Goal: Task Accomplishment & Management: Manage account settings

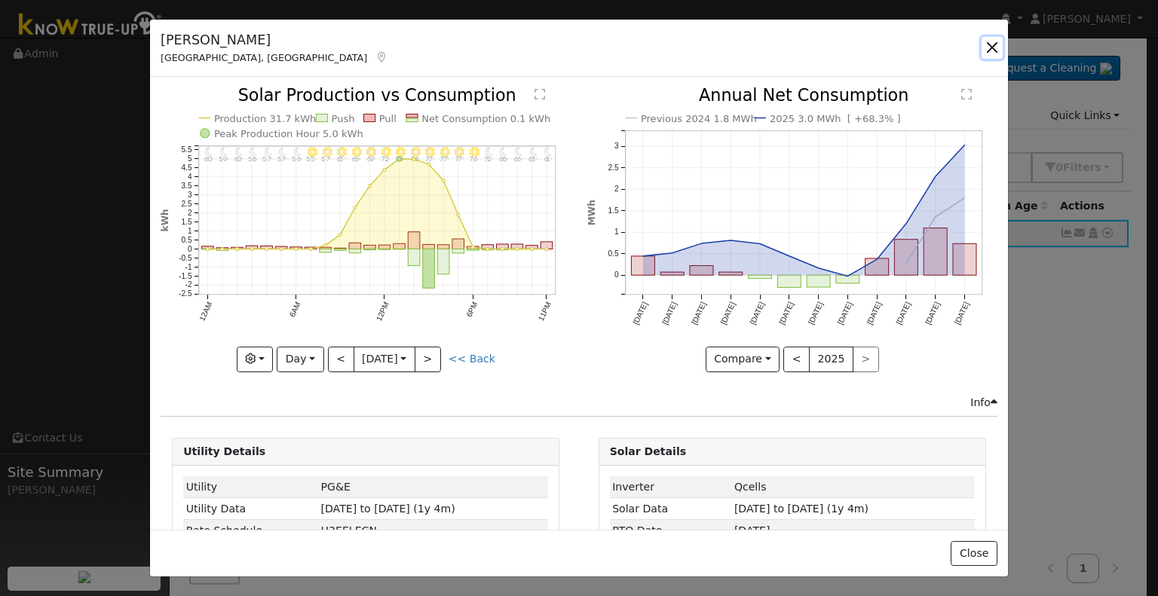
click at [992, 44] on button "button" at bounding box center [991, 47] width 21 height 21
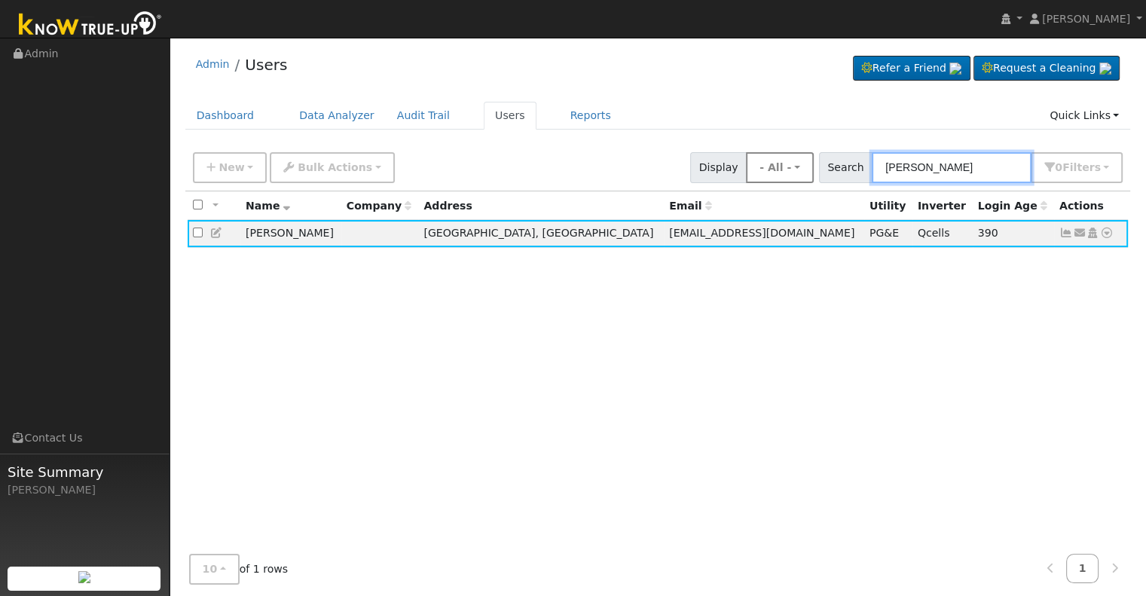
drag, startPoint x: 984, startPoint y: 171, endPoint x: 825, endPoint y: 166, distance: 159.1
click at [825, 166] on div "New Add User Quick Add Quick Connect Quick Convert Lead Bulk Actions Send Email…" at bounding box center [658, 165] width 936 height 36
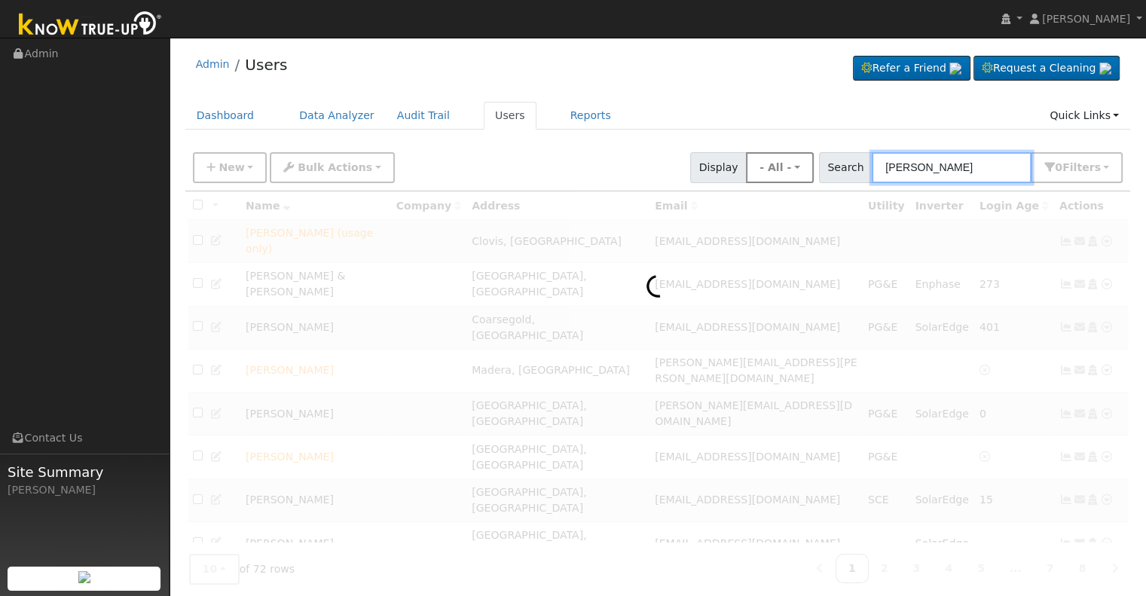
type input "larry hunt"
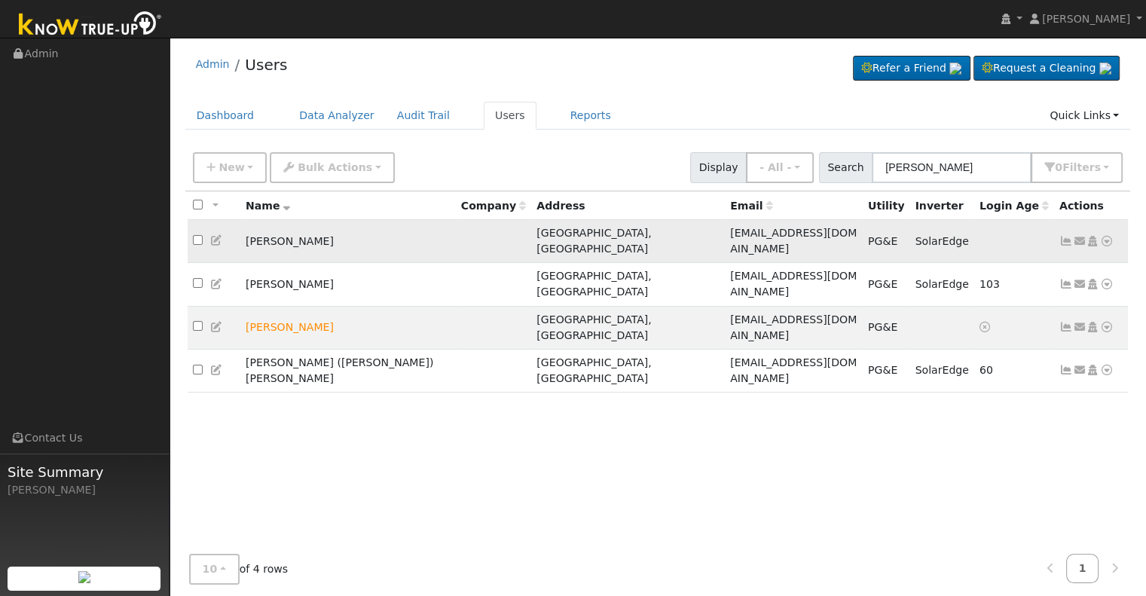
click at [1063, 236] on icon at bounding box center [1067, 241] width 14 height 11
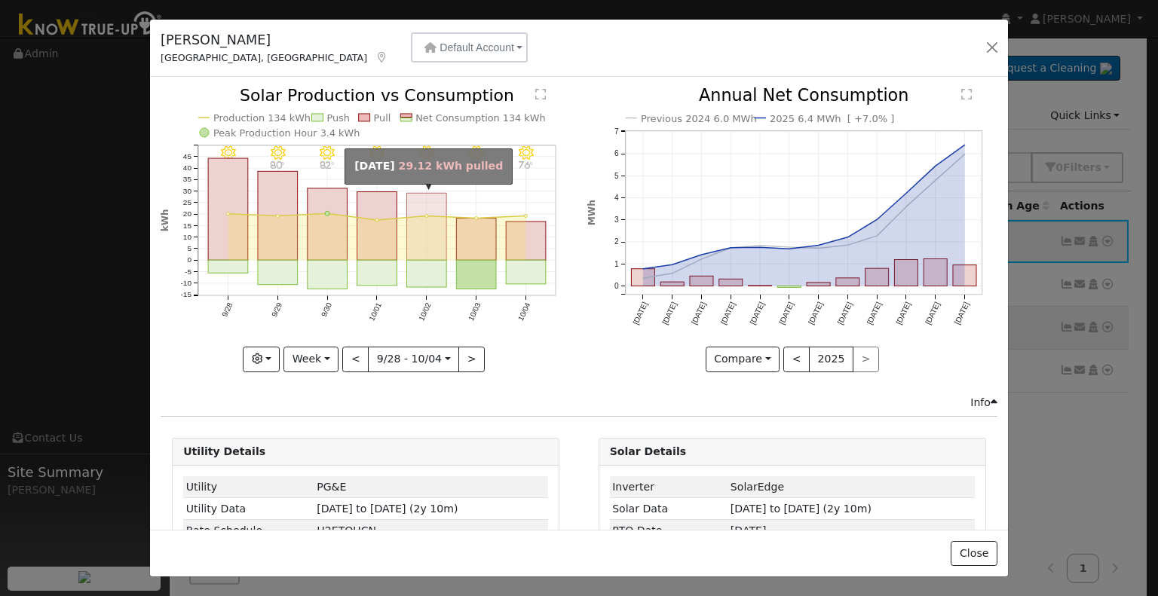
click at [413, 239] on rect "onclick=""" at bounding box center [427, 227] width 40 height 67
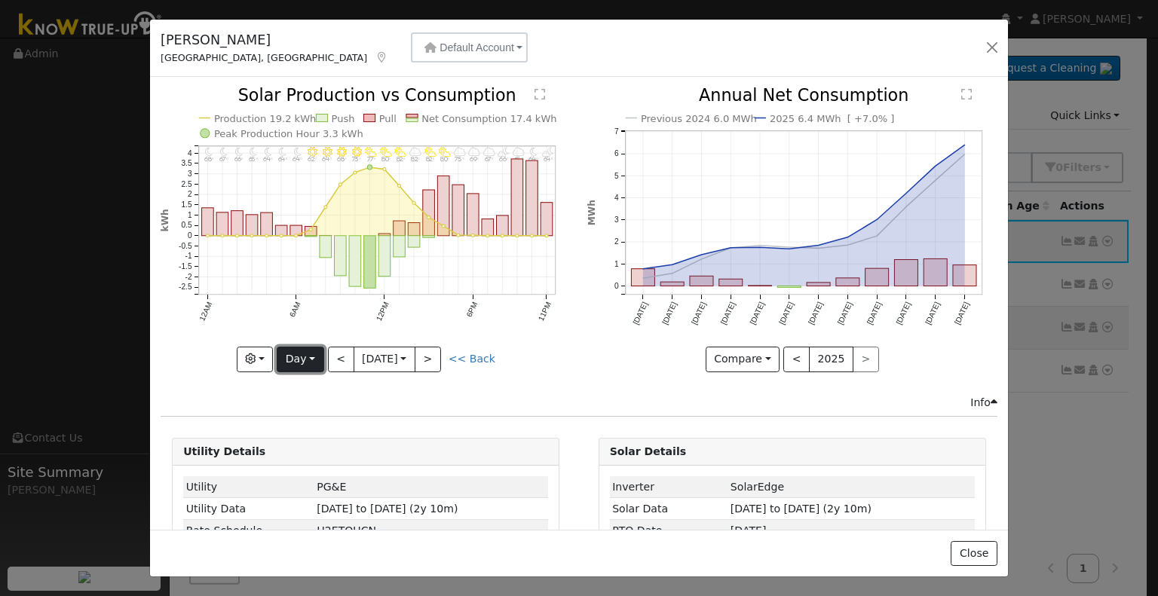
click at [299, 356] on button "Day" at bounding box center [300, 360] width 47 height 26
click at [326, 429] on link "Month" at bounding box center [329, 431] width 105 height 21
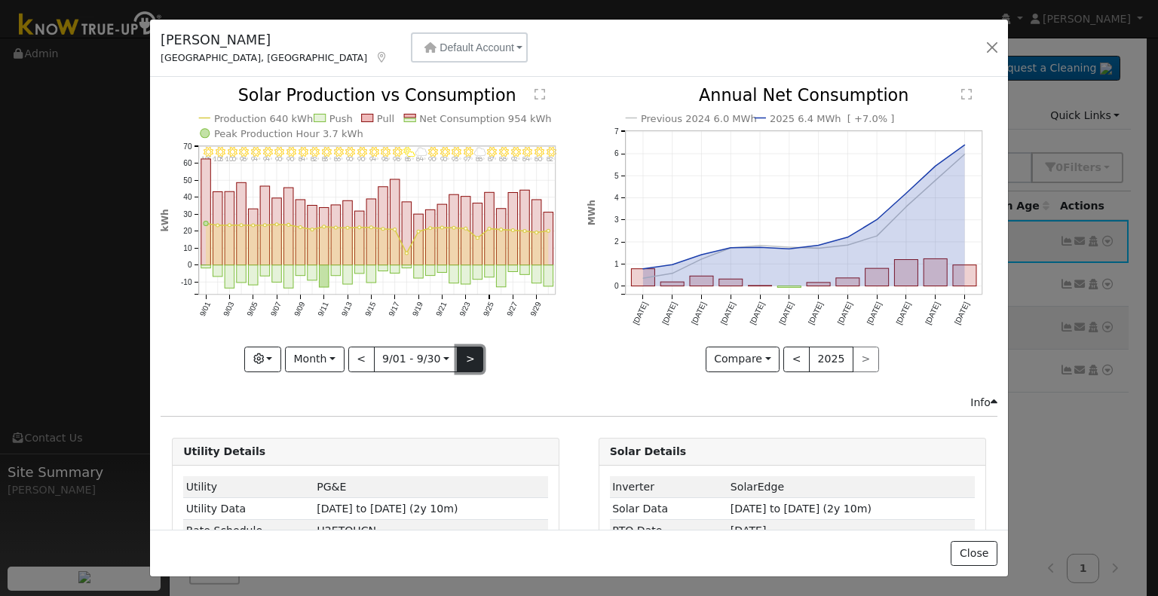
click at [461, 354] on button ">" at bounding box center [470, 360] width 26 height 26
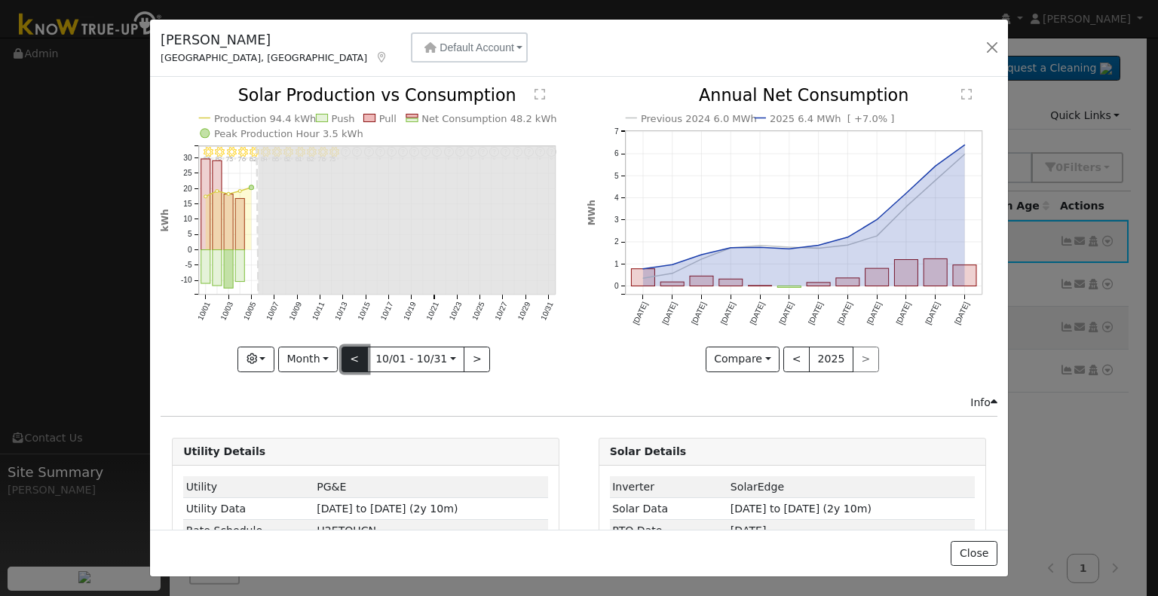
click at [351, 359] on button "<" at bounding box center [354, 360] width 26 height 26
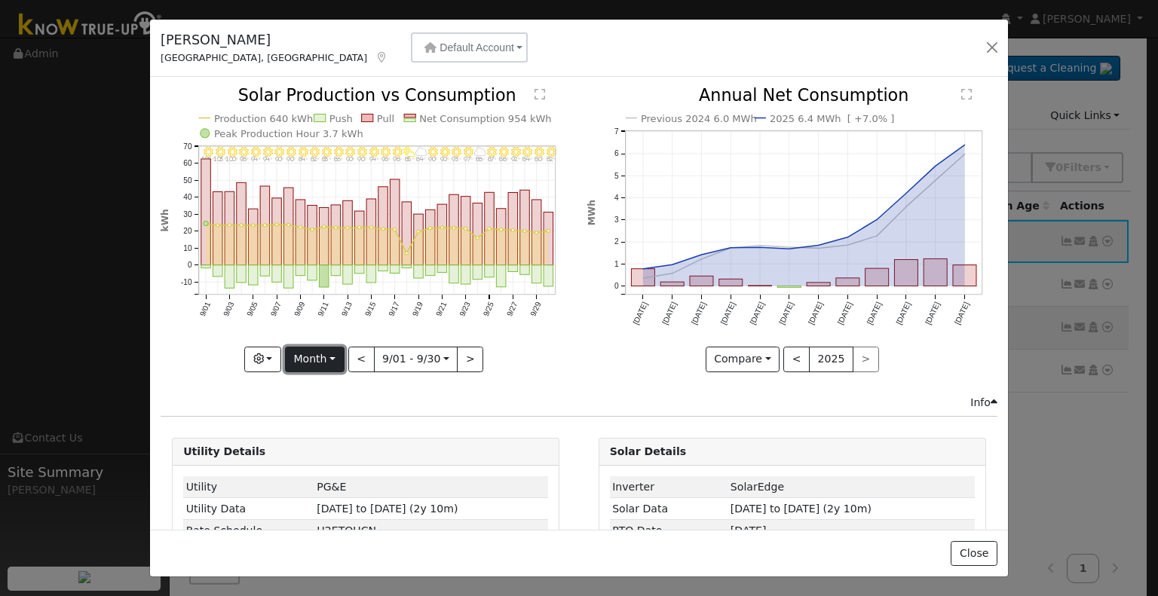
click at [312, 359] on button "Month" at bounding box center [315, 360] width 60 height 26
click at [320, 452] on link "Year" at bounding box center [338, 452] width 105 height 21
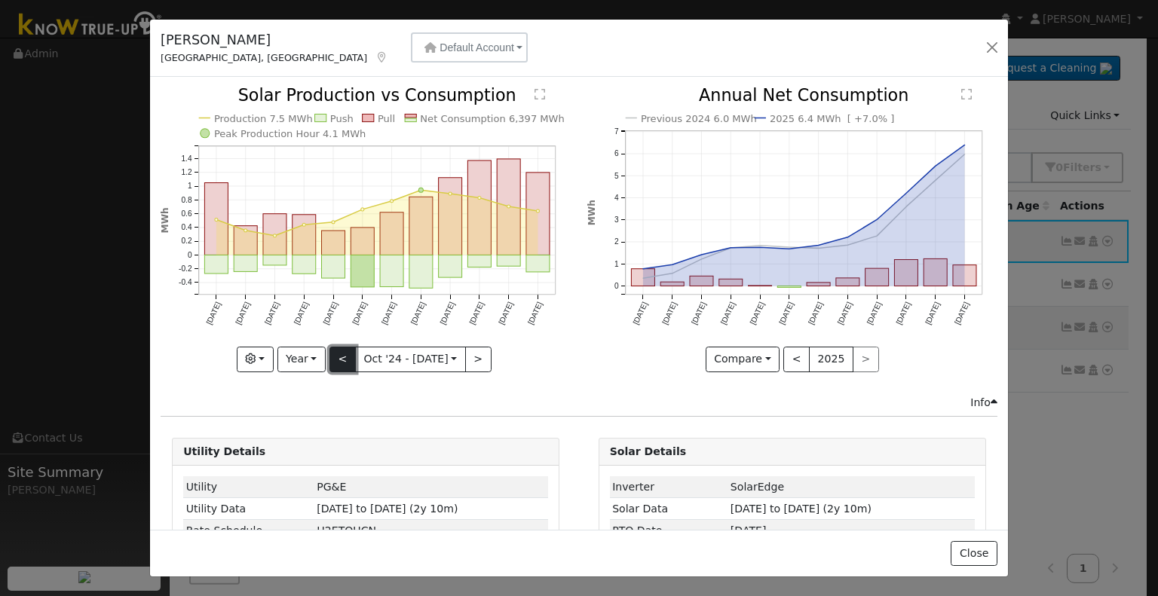
click at [338, 359] on button "<" at bounding box center [342, 360] width 26 height 26
type input "2023-10-01"
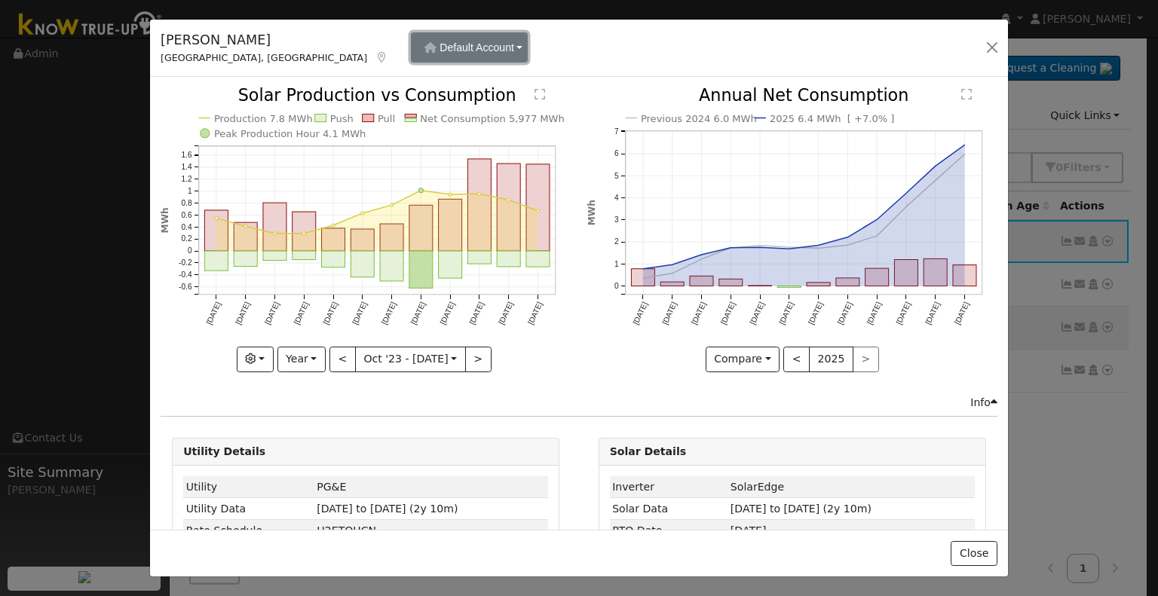
click at [411, 41] on button "Default Account" at bounding box center [469, 47] width 117 height 30
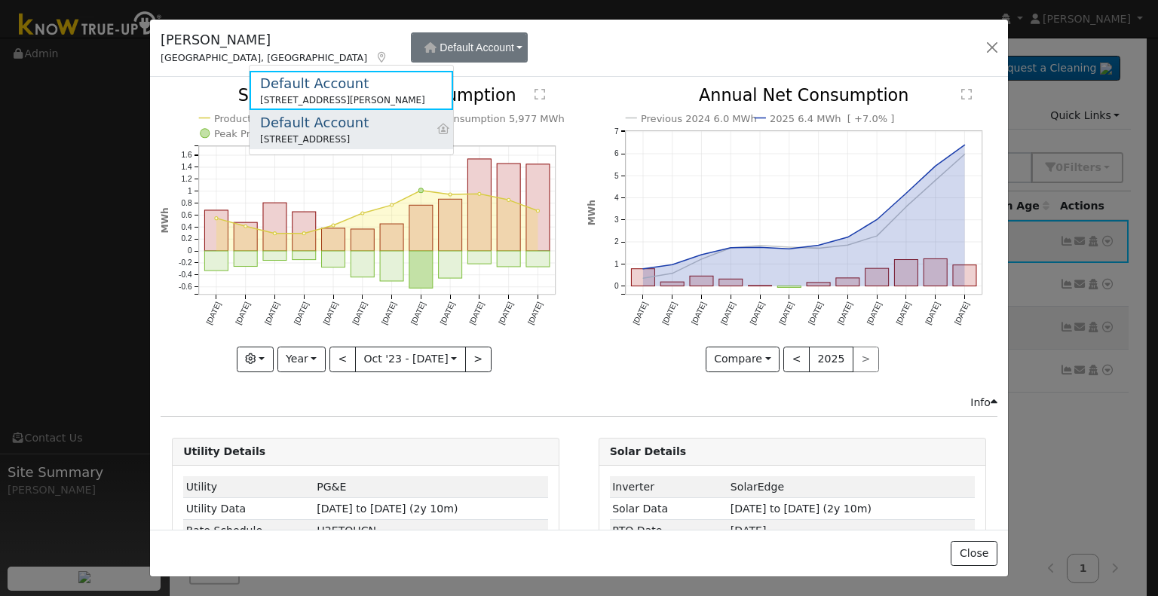
click at [341, 112] on div "Default Account" at bounding box center [314, 122] width 109 height 20
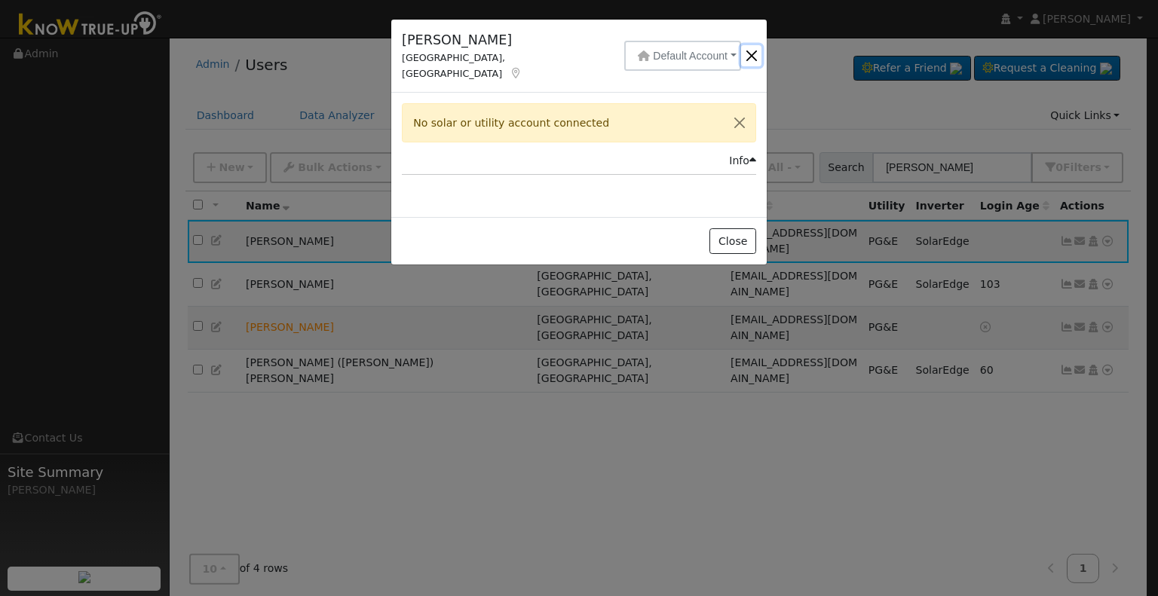
click at [748, 49] on button "button" at bounding box center [751, 55] width 20 height 21
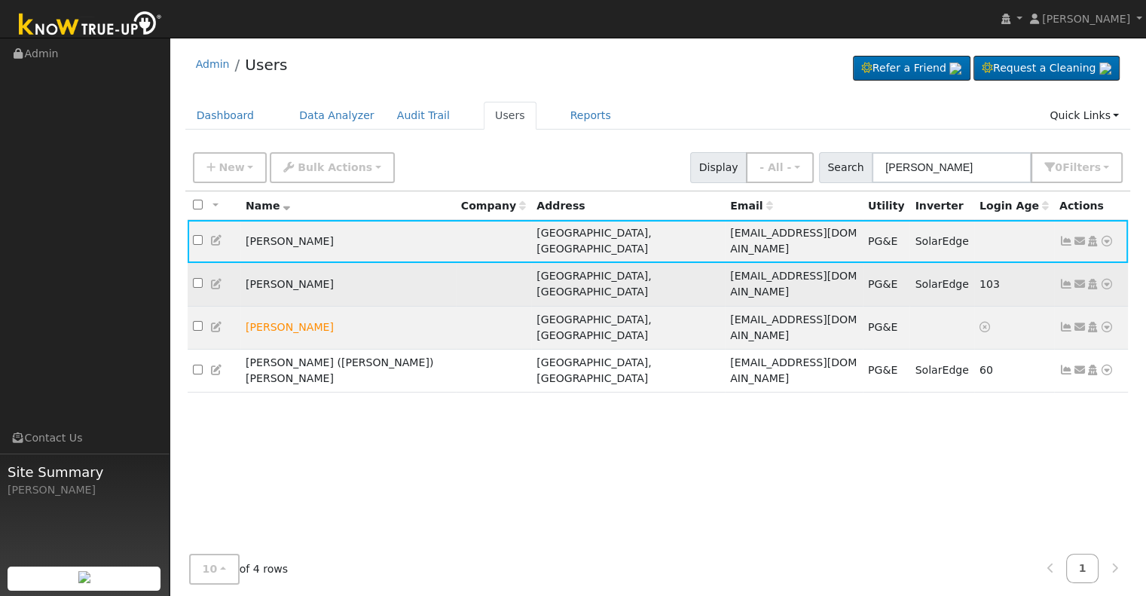
click at [1063, 279] on icon at bounding box center [1067, 284] width 14 height 11
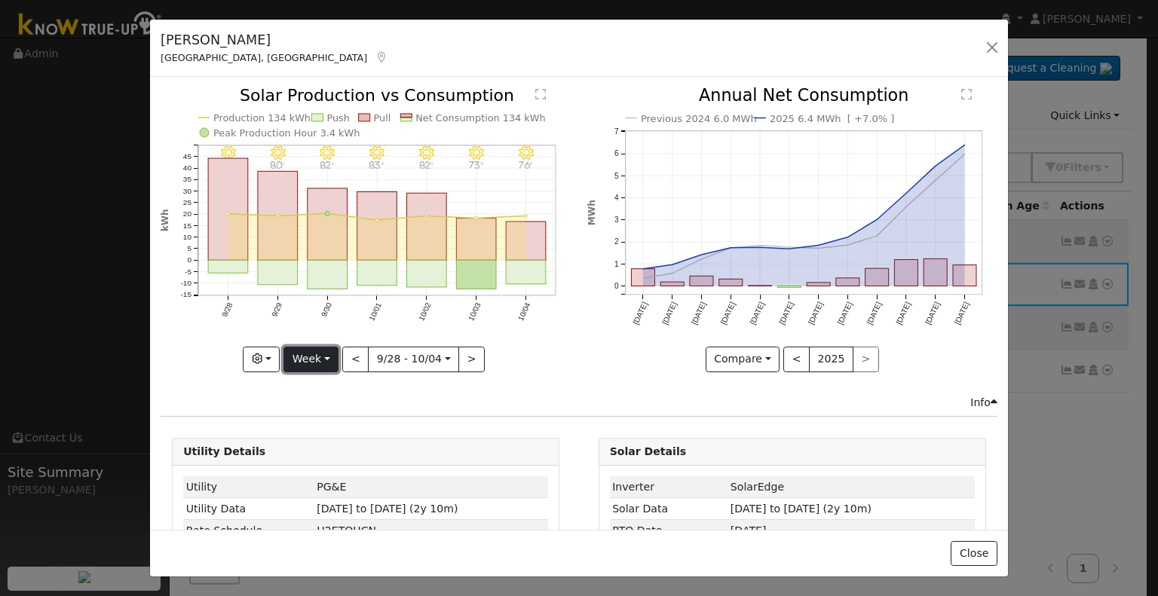
click at [320, 349] on button "Week" at bounding box center [310, 360] width 55 height 26
click at [307, 448] on link "Year" at bounding box center [336, 452] width 105 height 21
type input "[DATE]"
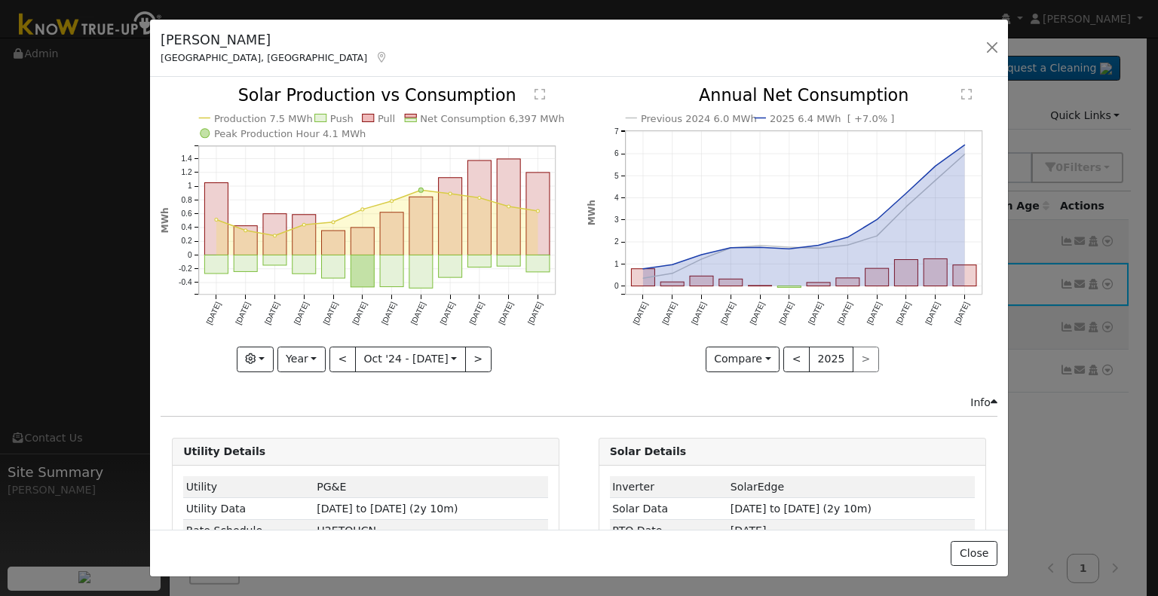
click at [375, 54] on icon at bounding box center [382, 57] width 14 height 11
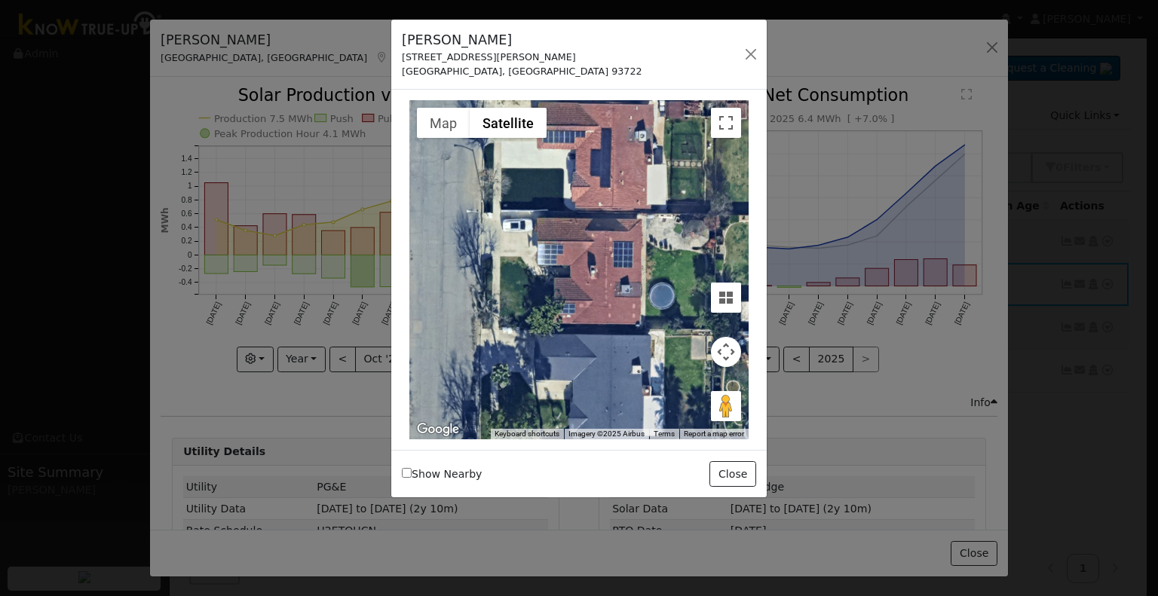
click at [218, 57] on div at bounding box center [579, 298] width 1158 height 596
click at [220, 57] on div at bounding box center [579, 298] width 1158 height 596
click at [182, 59] on div at bounding box center [579, 298] width 1158 height 596
click at [754, 48] on button "button" at bounding box center [750, 54] width 21 height 21
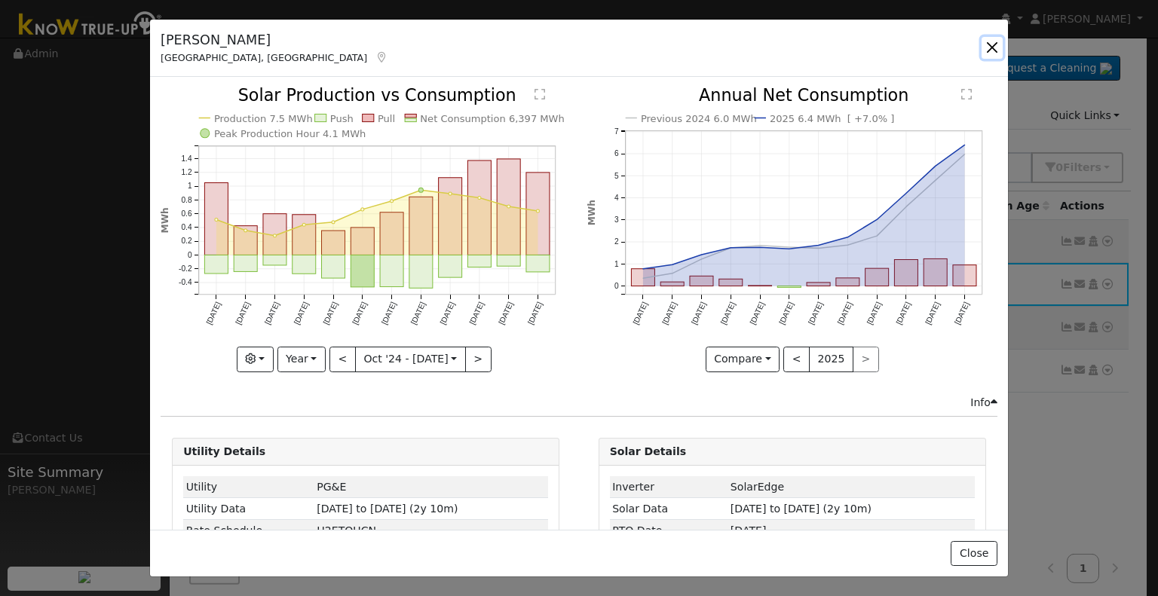
click at [989, 48] on button "button" at bounding box center [991, 47] width 21 height 21
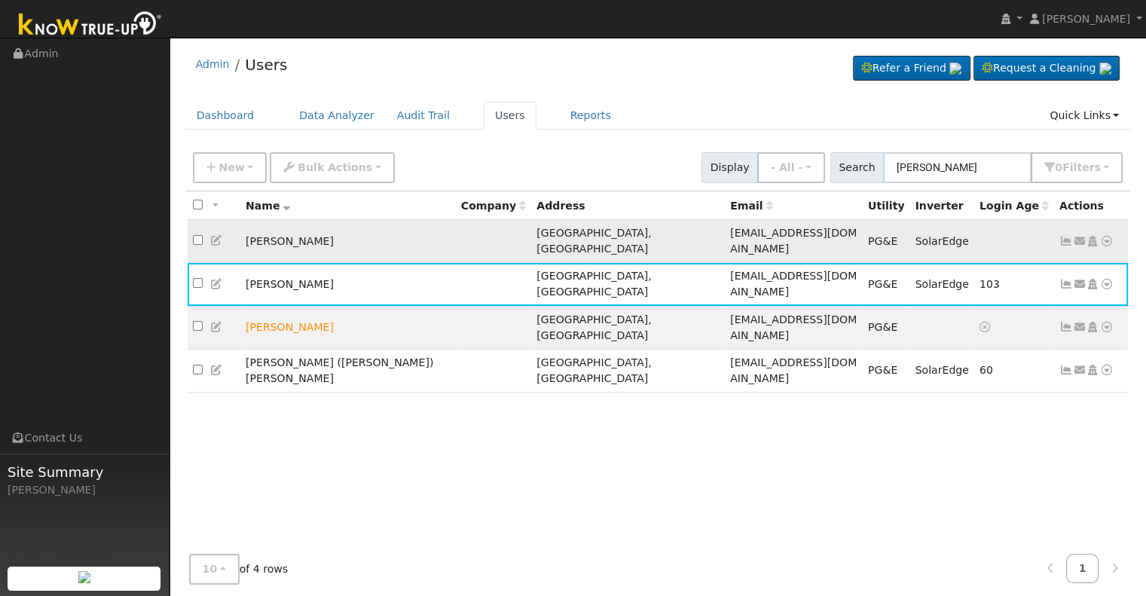
click at [456, 236] on td at bounding box center [494, 241] width 76 height 43
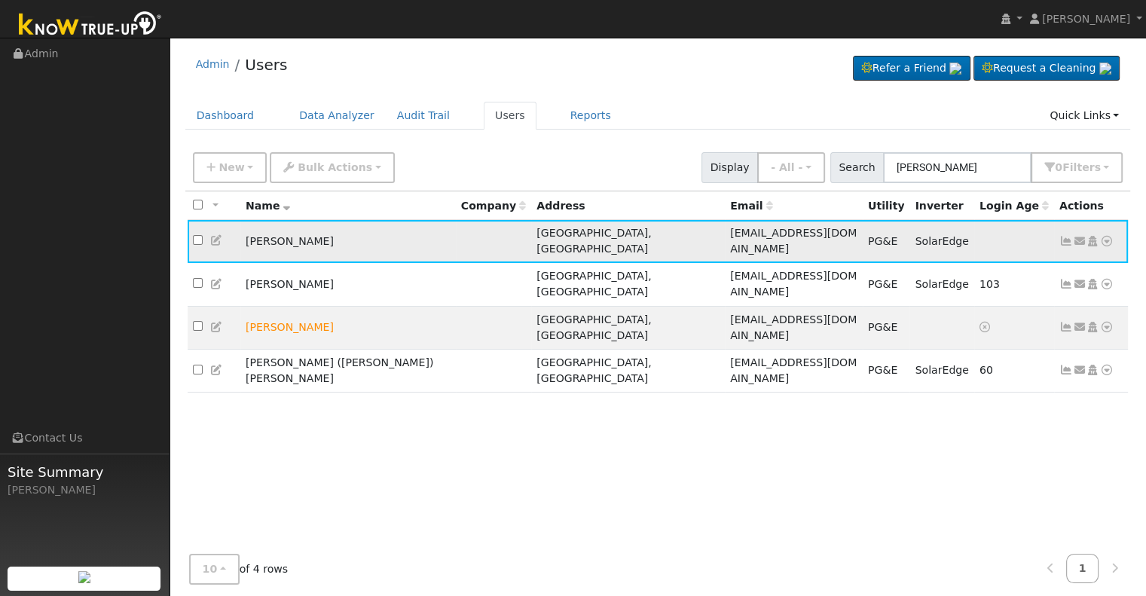
click at [216, 235] on icon at bounding box center [217, 240] width 14 height 11
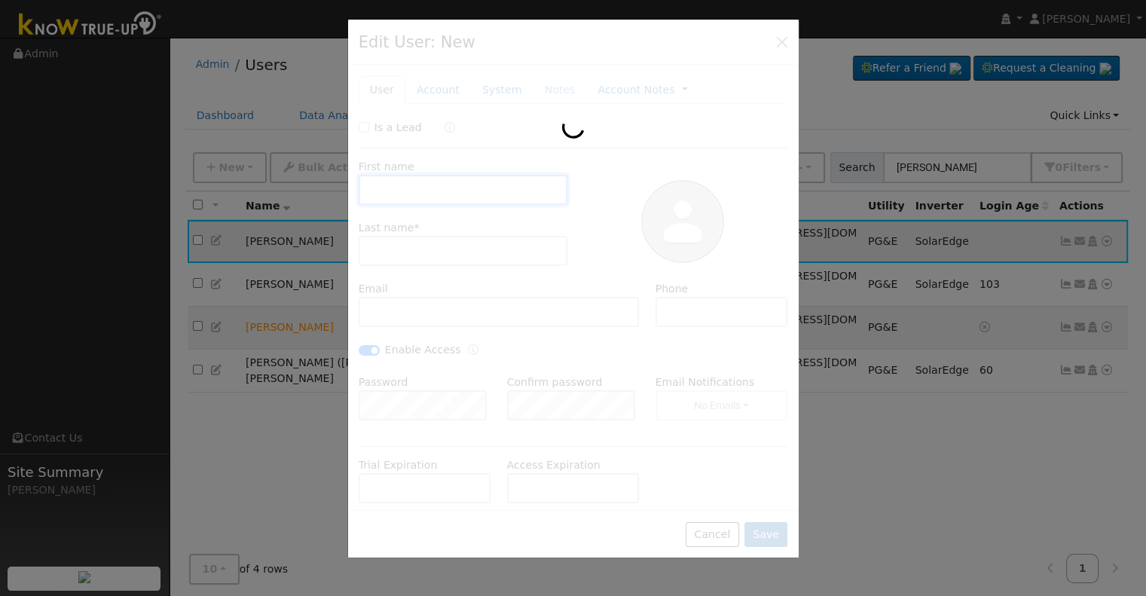
type input "Larry"
type input "Hunt"
type input "landlelectrical+smp1@sbcglobal.net"
type input "559-907-9496"
checkbox input "true"
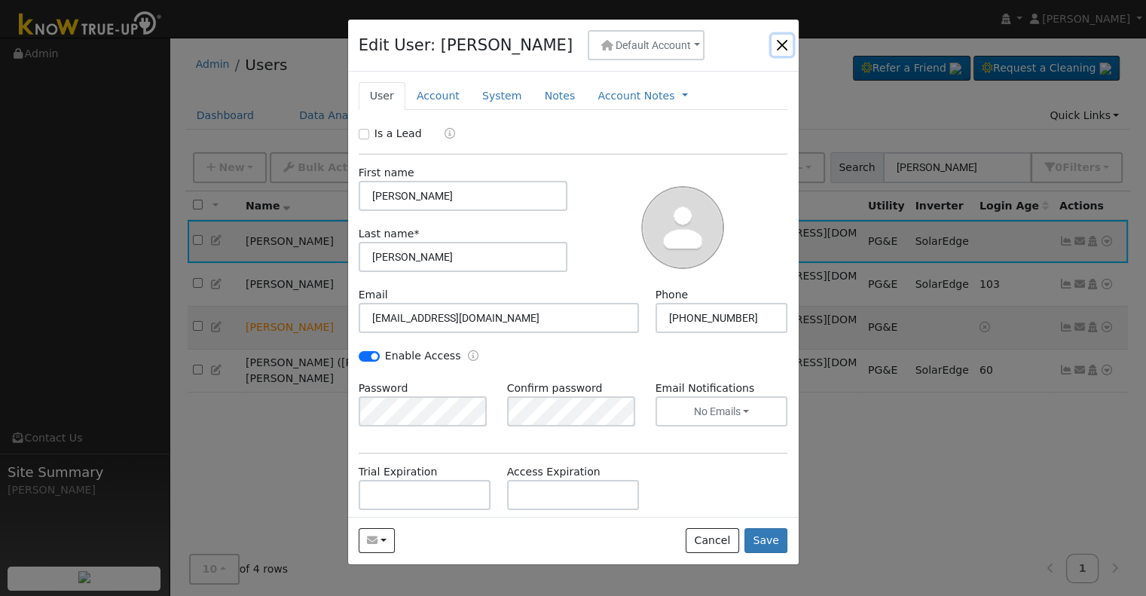
click at [784, 39] on button "button" at bounding box center [782, 45] width 21 height 21
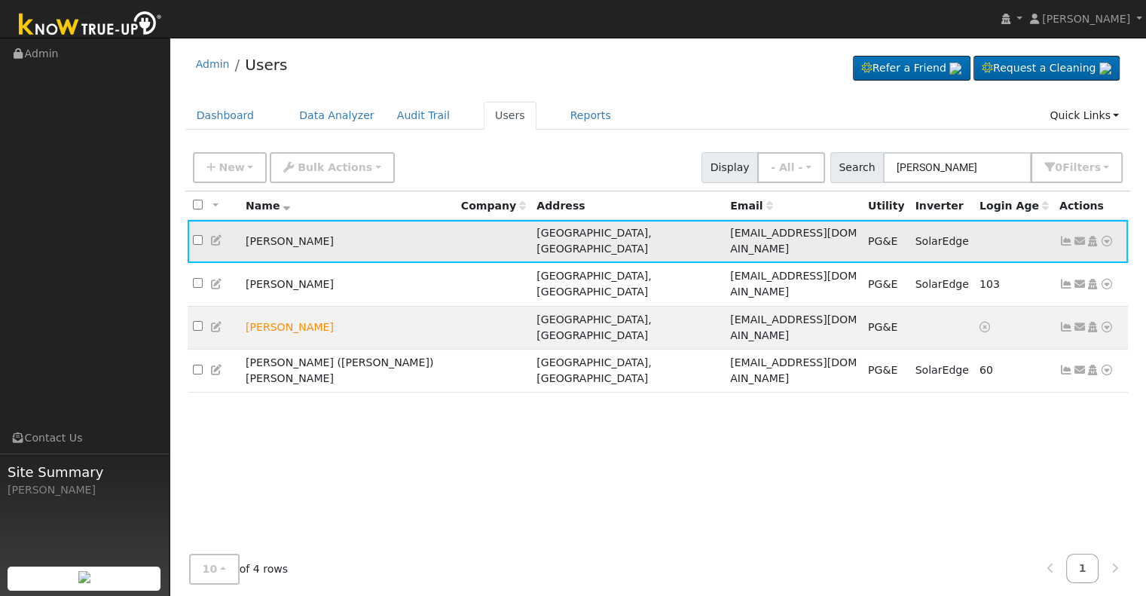
click at [1063, 236] on icon at bounding box center [1067, 241] width 14 height 11
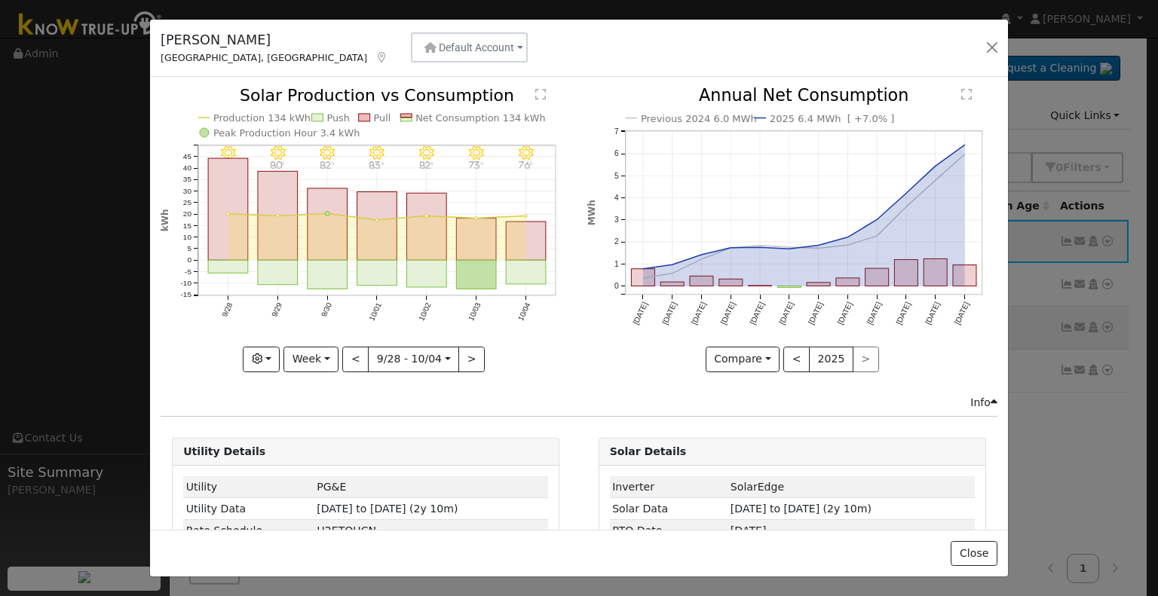
click at [375, 56] on icon at bounding box center [382, 57] width 14 height 11
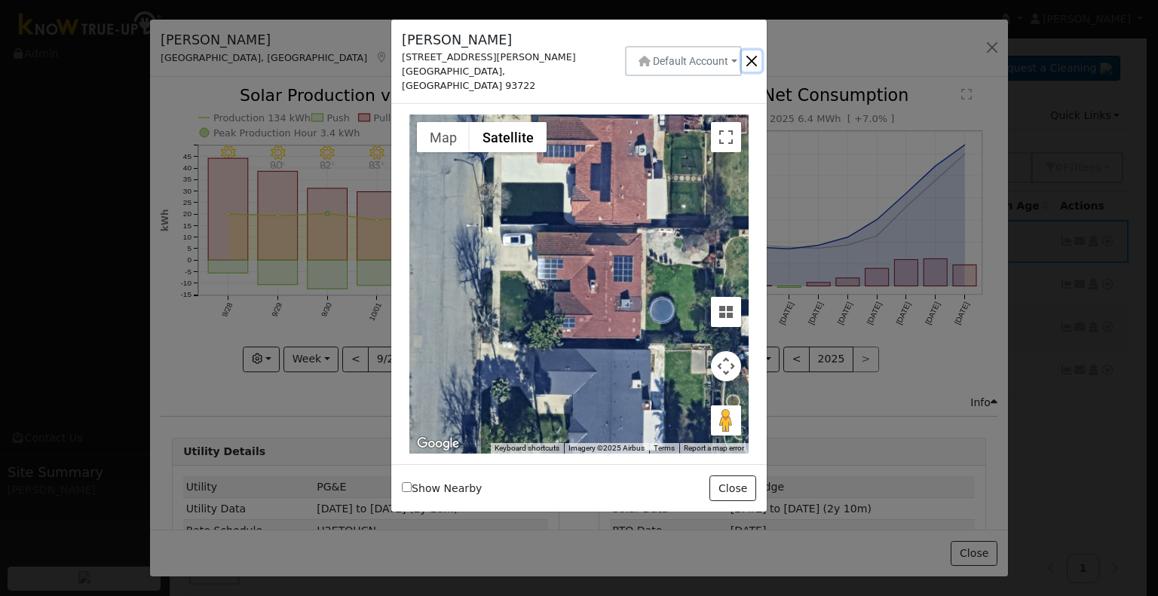
click at [748, 52] on button "button" at bounding box center [752, 60] width 20 height 21
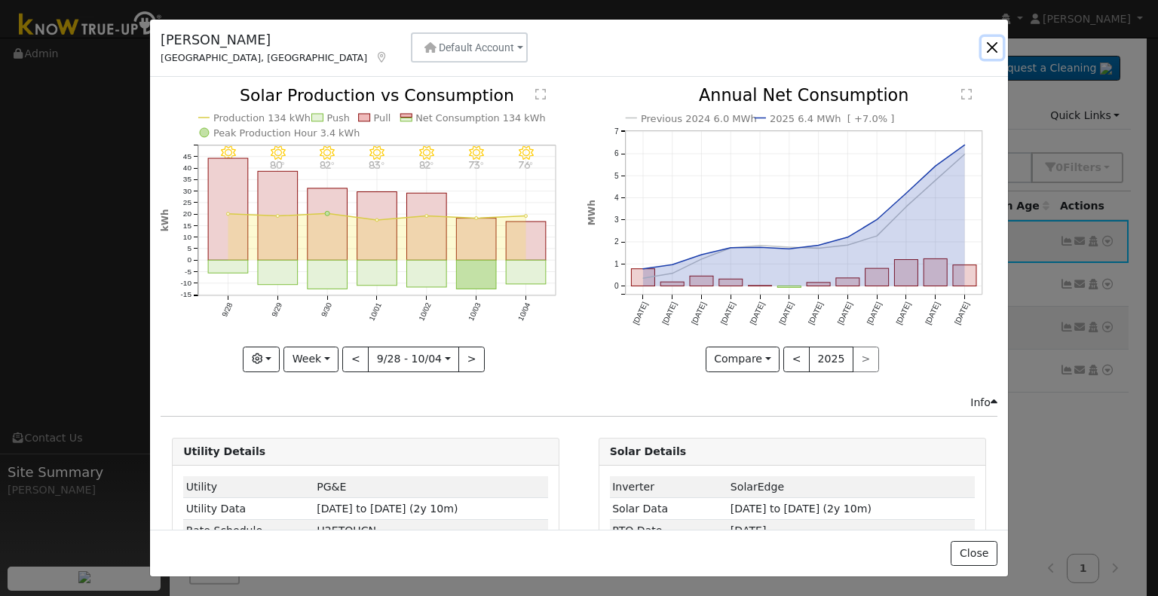
click at [986, 53] on button "button" at bounding box center [991, 47] width 21 height 21
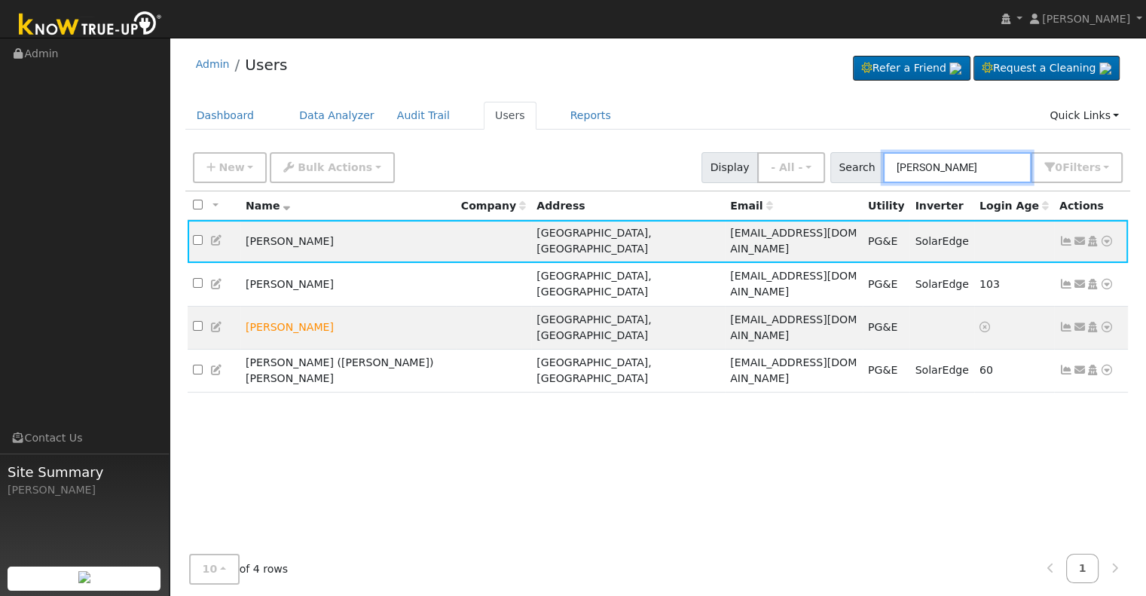
drag, startPoint x: 983, startPoint y: 162, endPoint x: 867, endPoint y: 151, distance: 116.5
click at [867, 152] on div "Search larry hunt 0 Filter s Role Show - All - Show Leads Admin Billing Admin A…" at bounding box center [976, 167] width 293 height 31
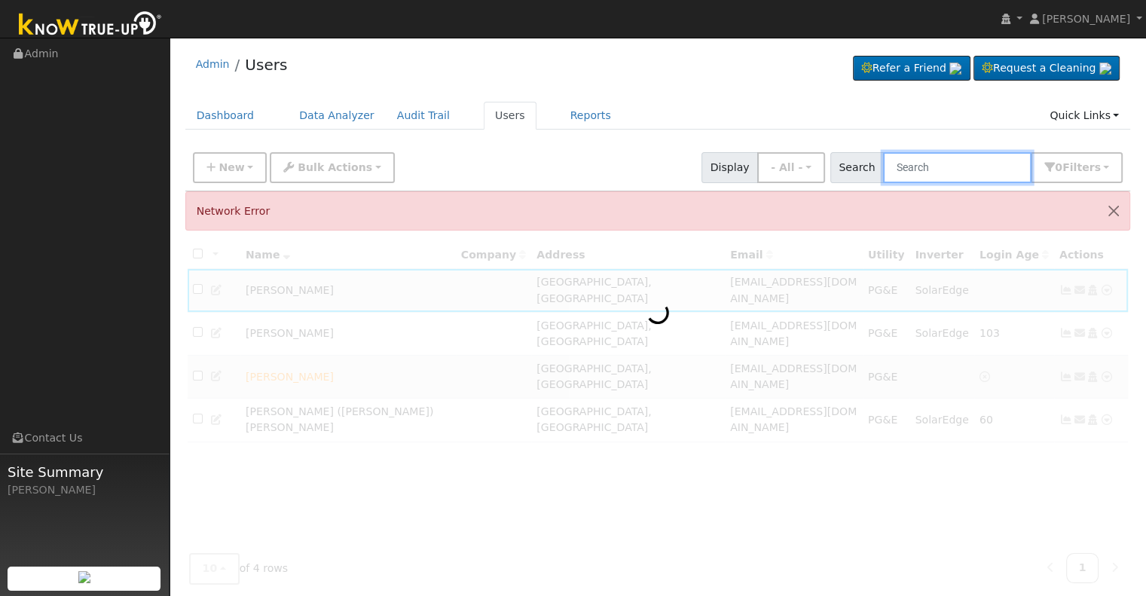
paste input "Neil & Andrea Cannon - Enphase & Franklin Battery"
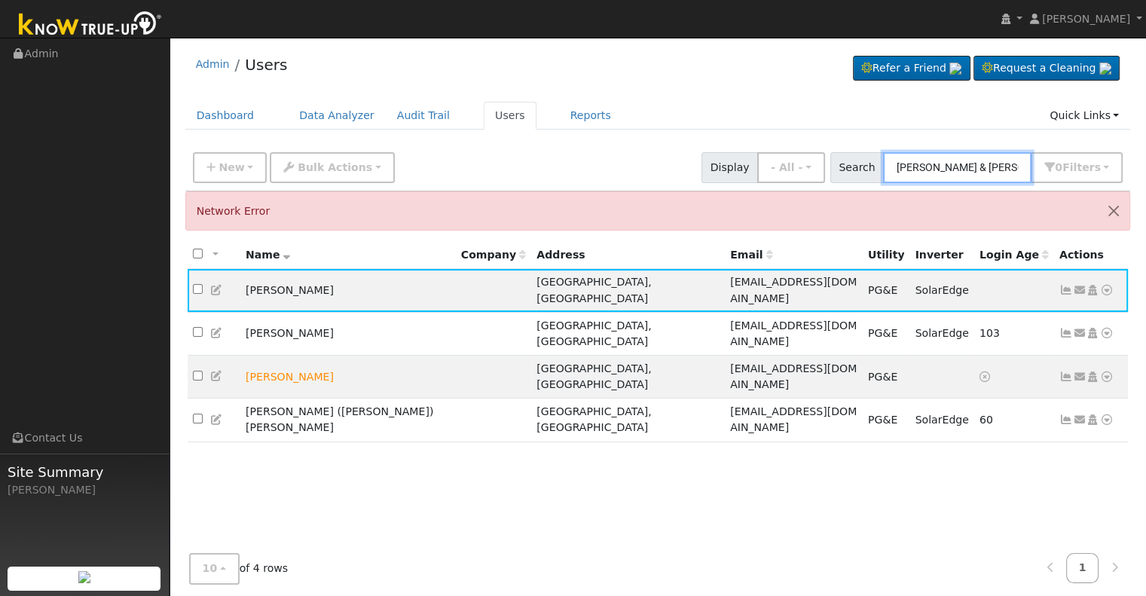
click at [975, 159] on input "Neil & Andrea Cannon" at bounding box center [957, 167] width 148 height 31
type input "Cannon"
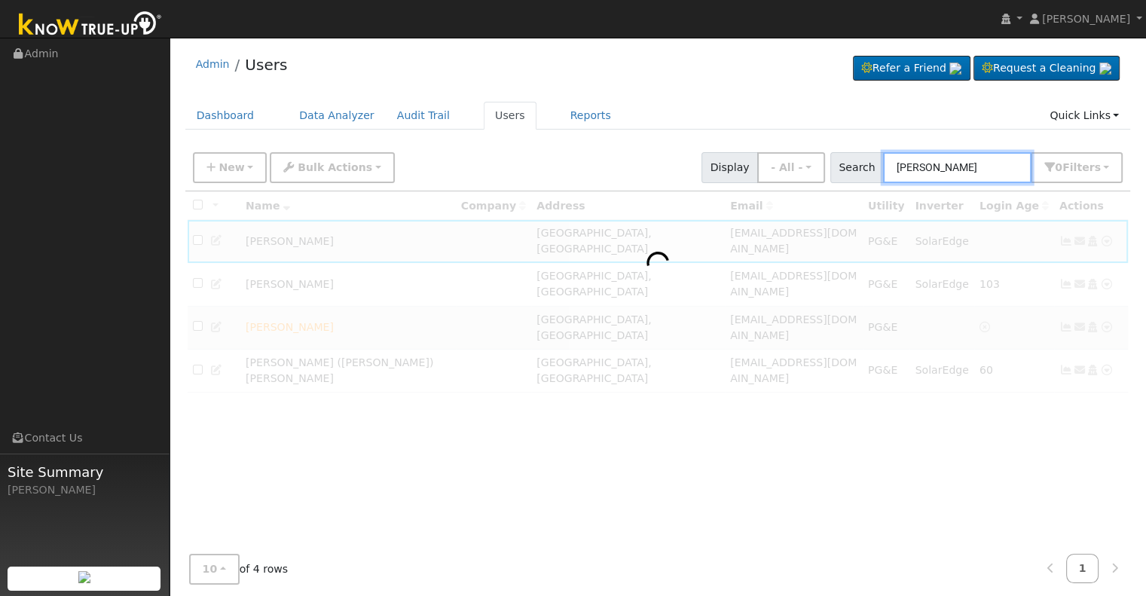
drag, startPoint x: 983, startPoint y: 171, endPoint x: 844, endPoint y: 177, distance: 138.8
click at [844, 177] on div "Search Cannon 0 Filter s Role Show - All - Show Leads Admin Billing Admin Accou…" at bounding box center [976, 167] width 293 height 31
paste input "Neil & Andrea Cannon - Enphase & Franklin Battery"
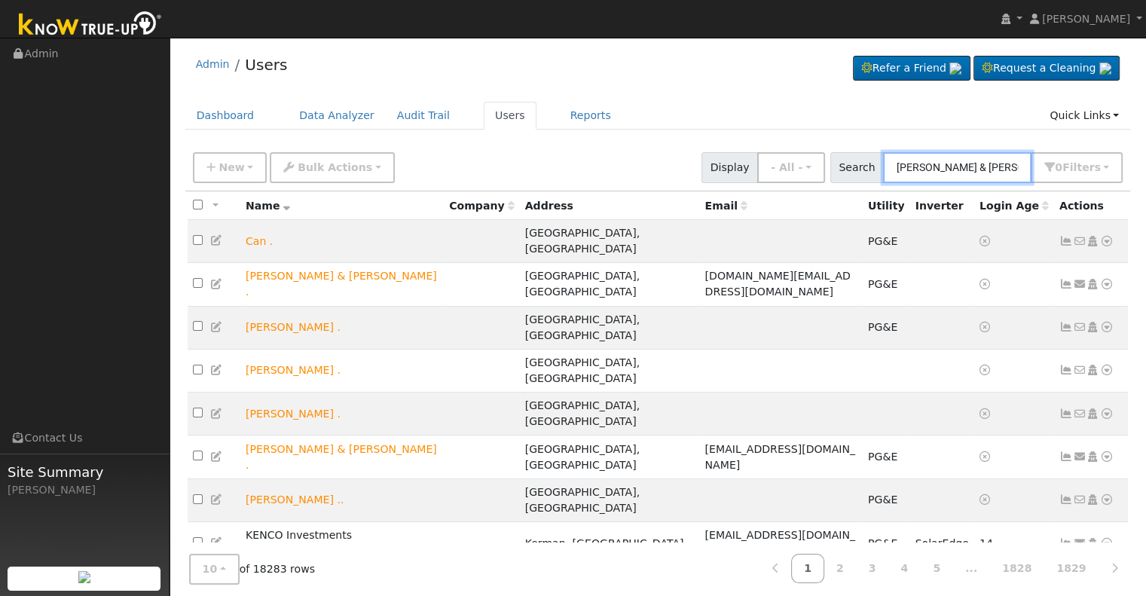
drag, startPoint x: 1028, startPoint y: 167, endPoint x: 1011, endPoint y: 172, distance: 17.4
click at [1011, 172] on input "Neil & Andrea Cannon - Enphase & Franklin Battery" at bounding box center [957, 167] width 148 height 31
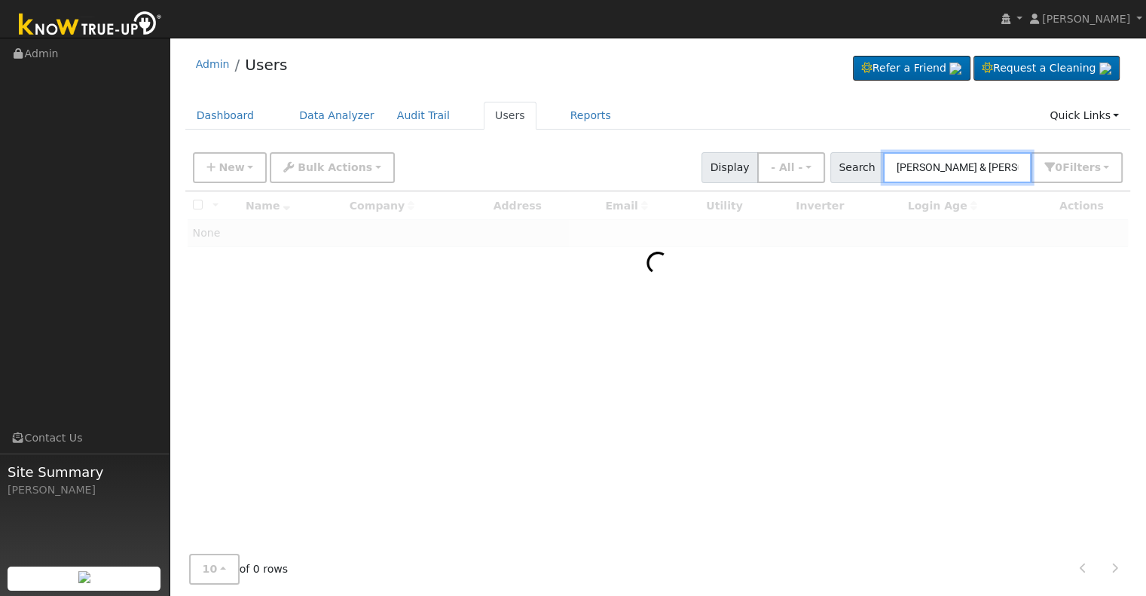
click at [1017, 165] on input "Neil & Andrea Cannon" at bounding box center [957, 167] width 148 height 31
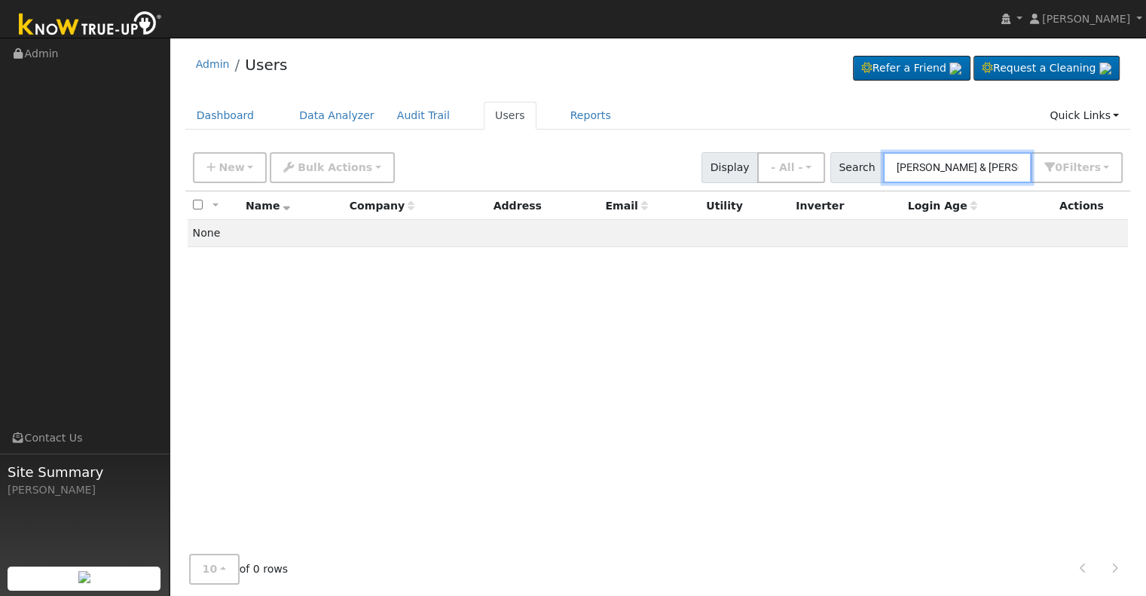
click at [975, 162] on input "Neil & Andrea Cannon" at bounding box center [957, 167] width 148 height 31
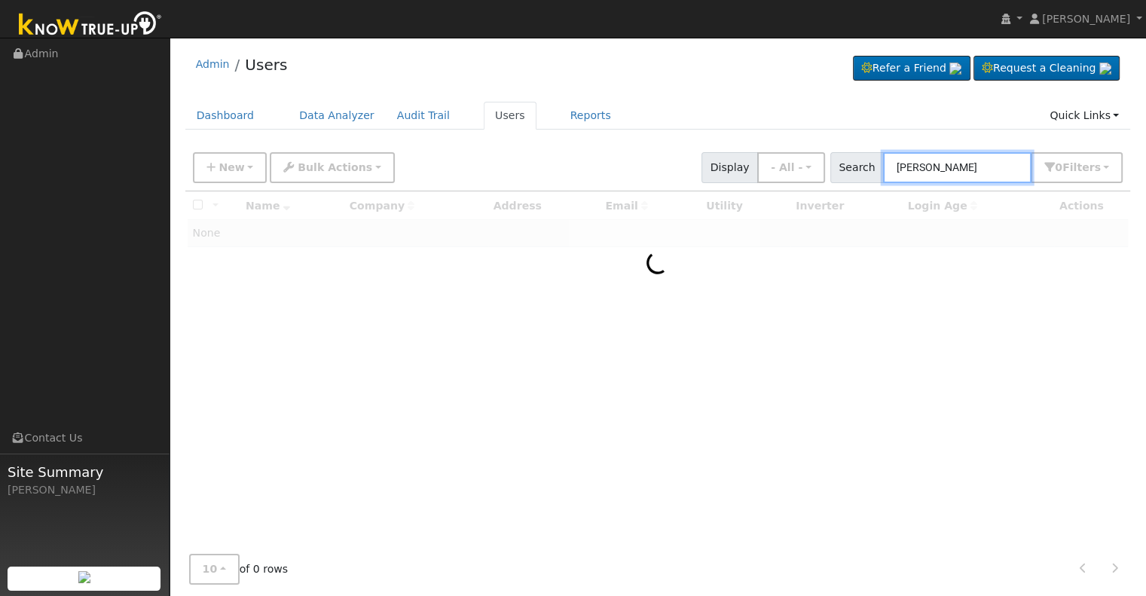
type input "Cannon"
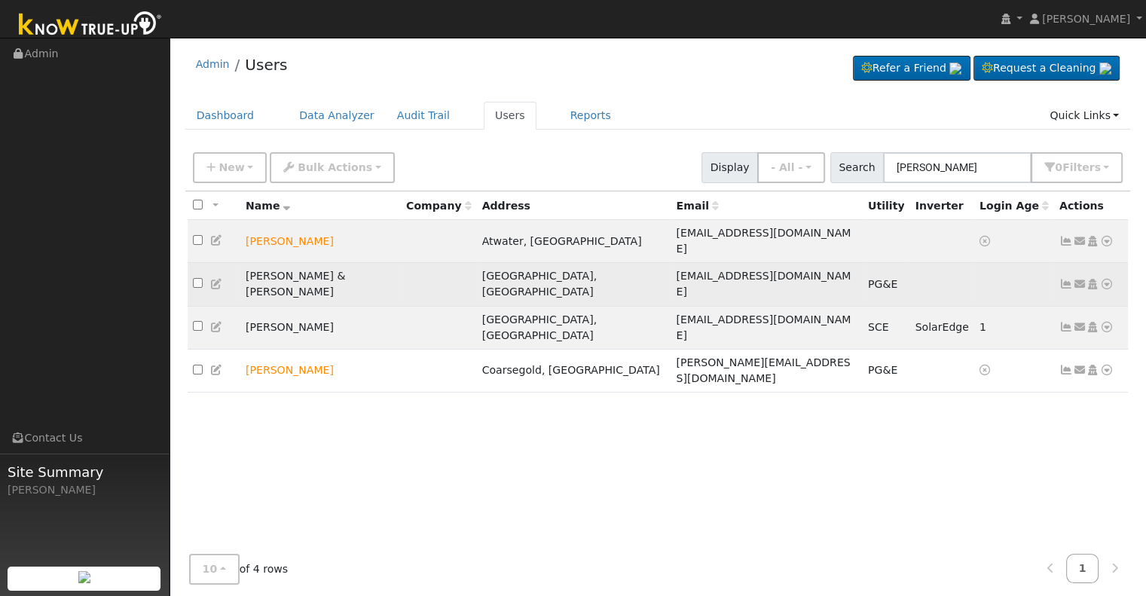
click at [1063, 279] on icon at bounding box center [1067, 284] width 14 height 11
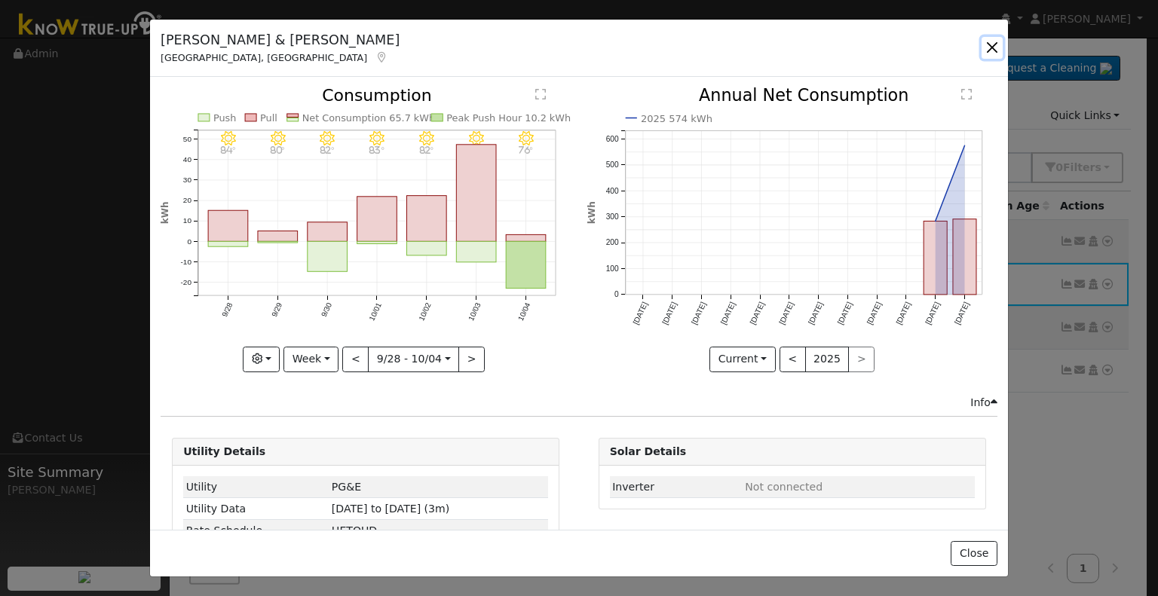
click at [989, 44] on button "button" at bounding box center [991, 47] width 21 height 21
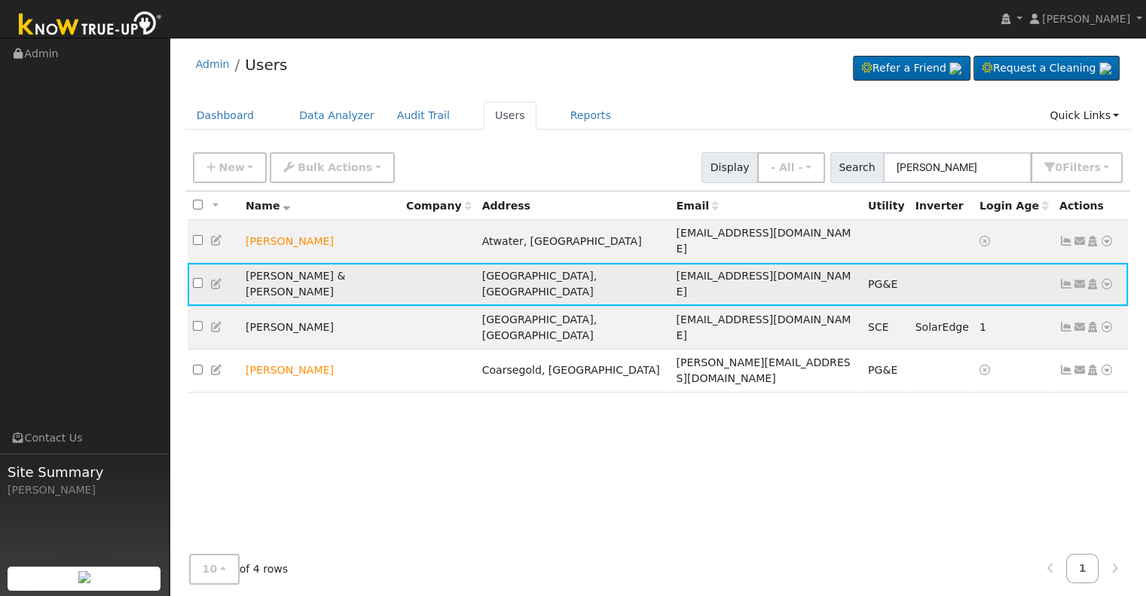
click at [214, 279] on icon at bounding box center [217, 284] width 14 height 11
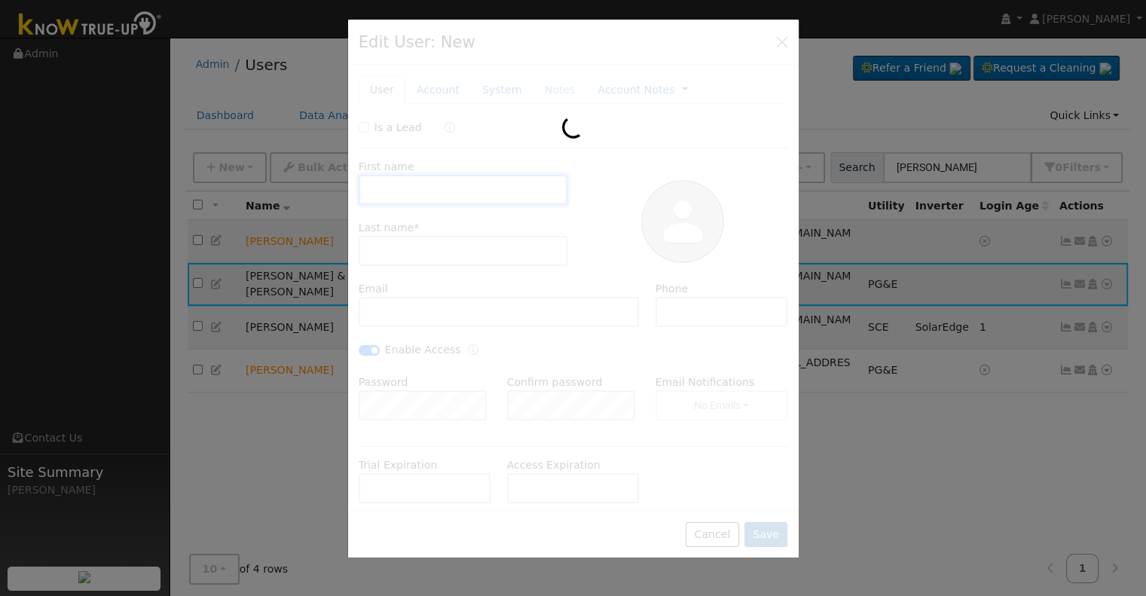
type input "Andrea & Neil"
type input "Cannon"
type input "[EMAIL_ADDRESS][DOMAIN_NAME]"
type input "559-676-1158"
checkbox input "true"
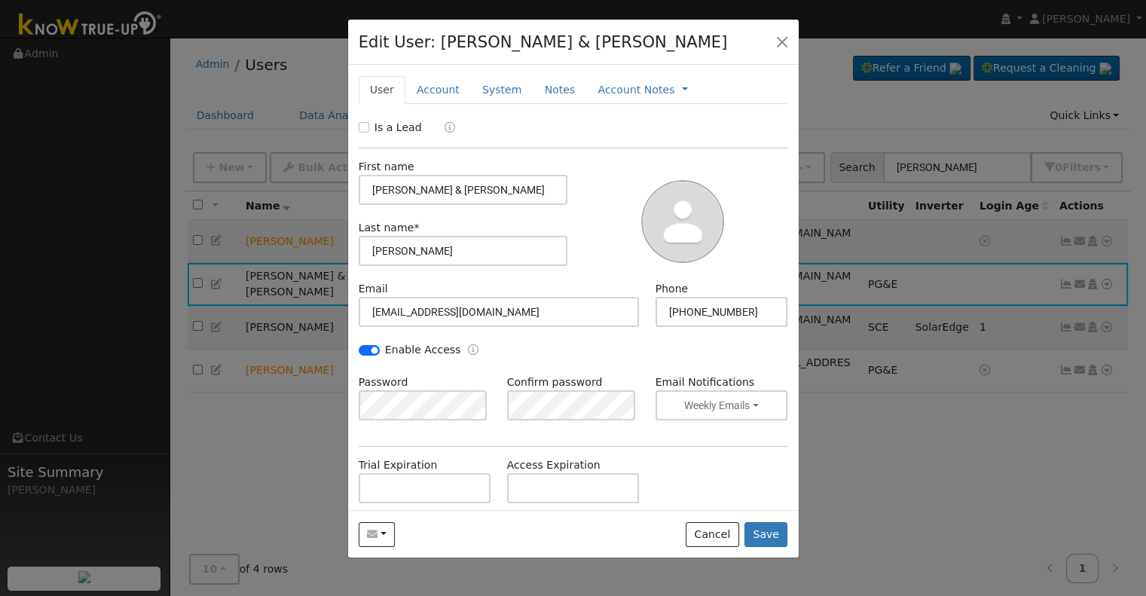
click at [426, 437] on div "Is a Lead First name Andrea & Neil Last name * Cannon Email cannon808@hotmail.c…" at bounding box center [574, 380] width 430 height 520
click at [539, 438] on div "Is a Lead First name Andrea & Neil Last name * Cannon Email cannon808@hotmail.c…" at bounding box center [574, 380] width 430 height 520
drag, startPoint x: 539, startPoint y: 438, endPoint x: 636, endPoint y: 457, distance: 99.0
click at [636, 457] on div "Is a Lead First name Andrea & Neil Last name * Cannon Email cannon808@hotmail.c…" at bounding box center [574, 380] width 430 height 520
click at [764, 533] on button "Save" at bounding box center [767, 535] width 44 height 26
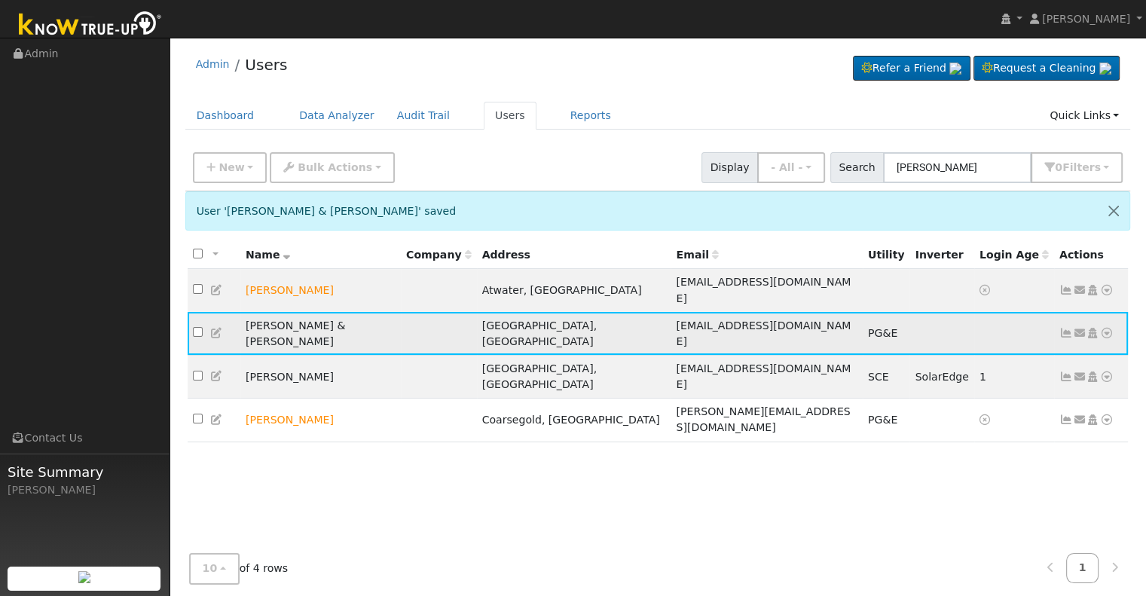
click at [1067, 328] on icon at bounding box center [1067, 333] width 14 height 11
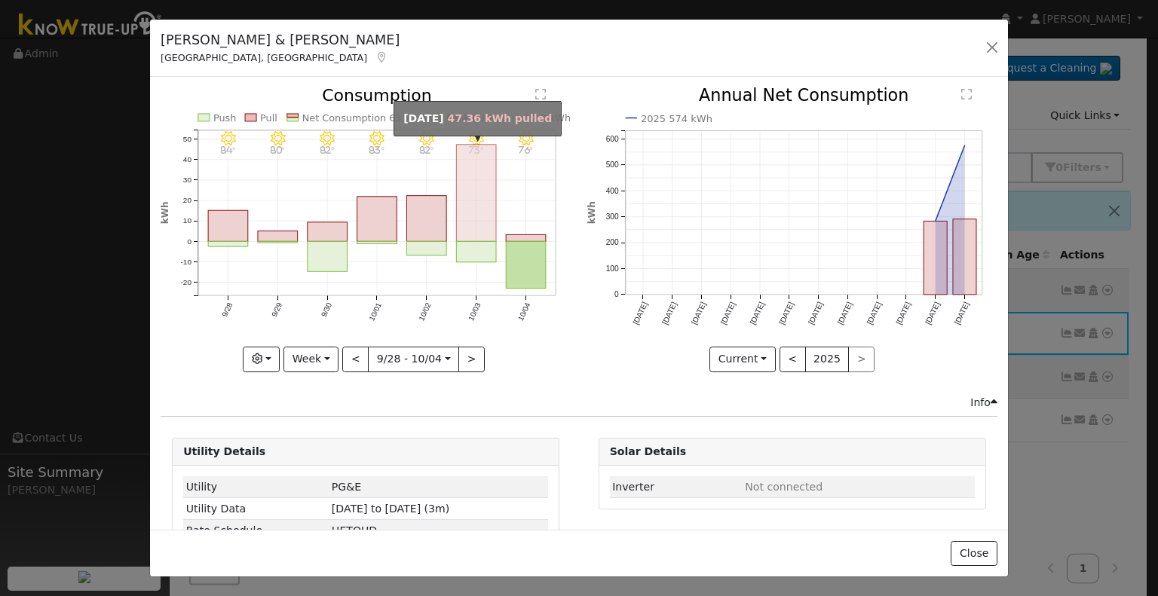
click at [457, 210] on rect "onclick=""" at bounding box center [477, 193] width 40 height 97
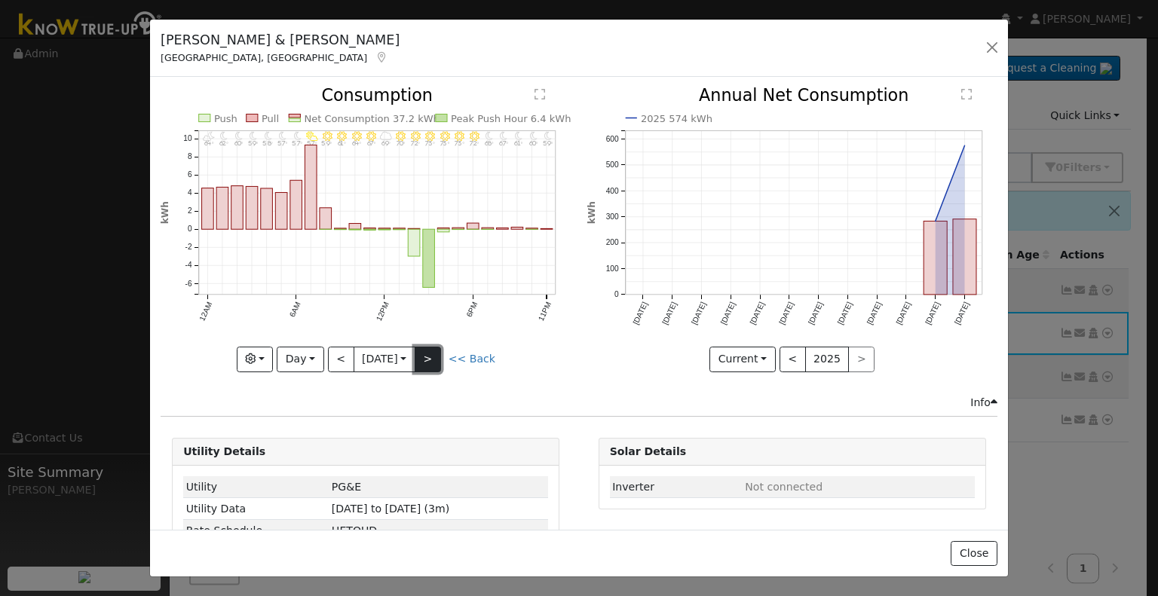
click at [431, 350] on button ">" at bounding box center [427, 360] width 26 height 26
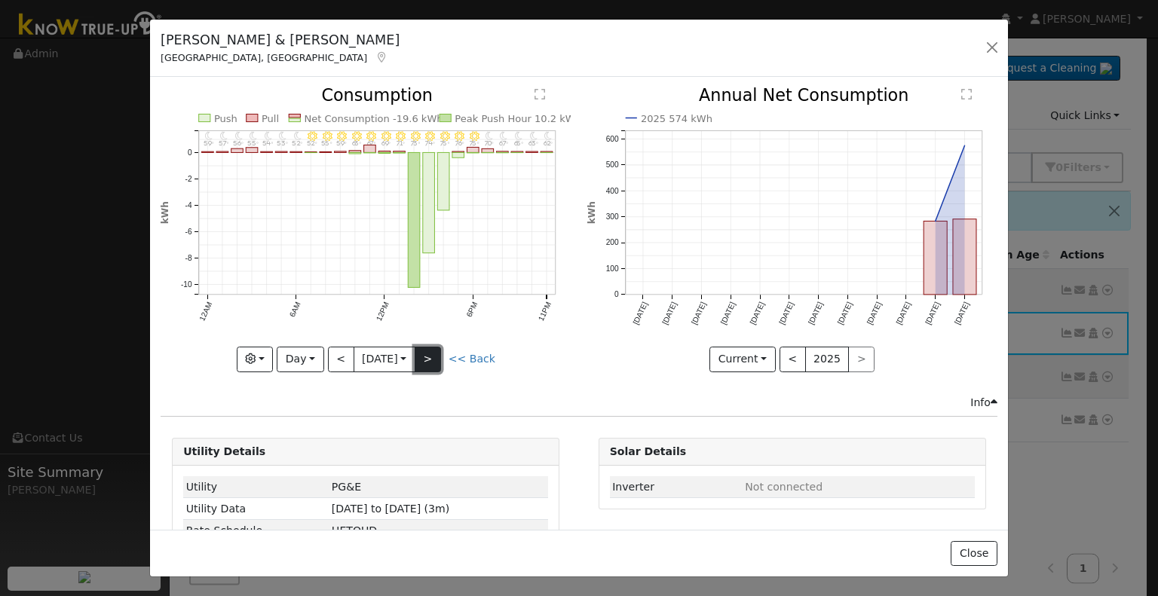
click at [431, 350] on button ">" at bounding box center [427, 360] width 26 height 26
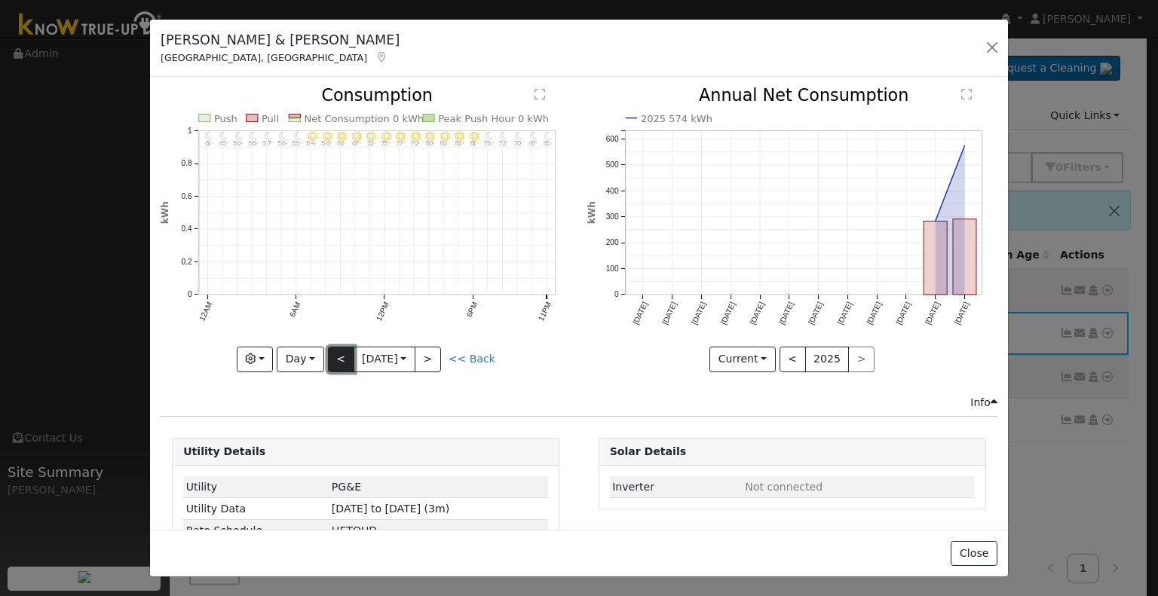
click at [337, 351] on button "<" at bounding box center [341, 360] width 26 height 26
type input "[DATE]"
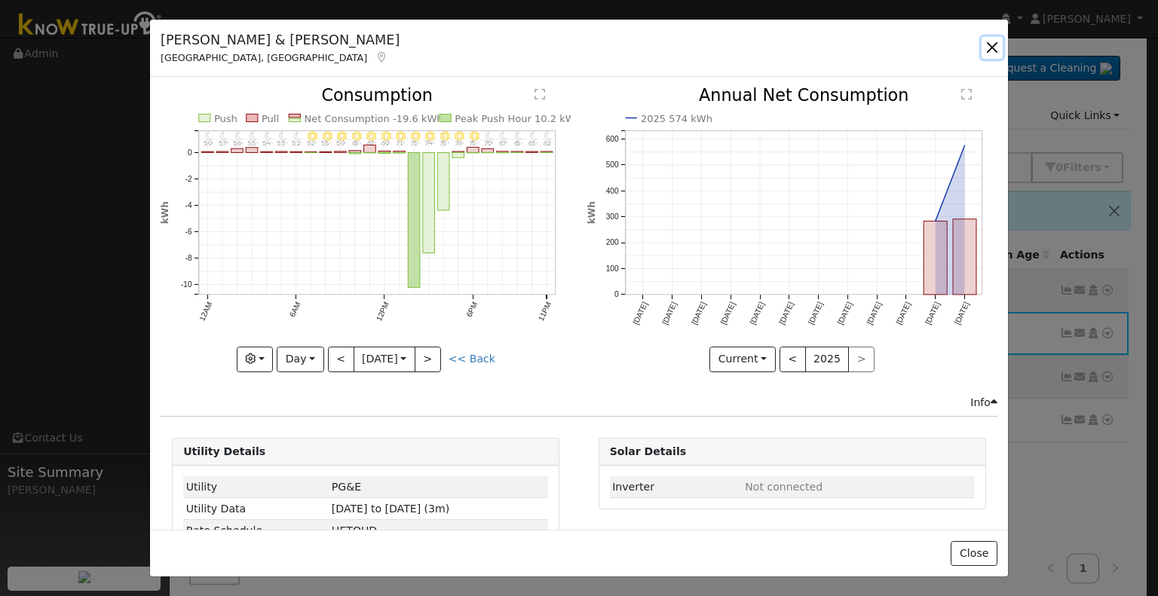
click at [989, 42] on button "button" at bounding box center [991, 47] width 21 height 21
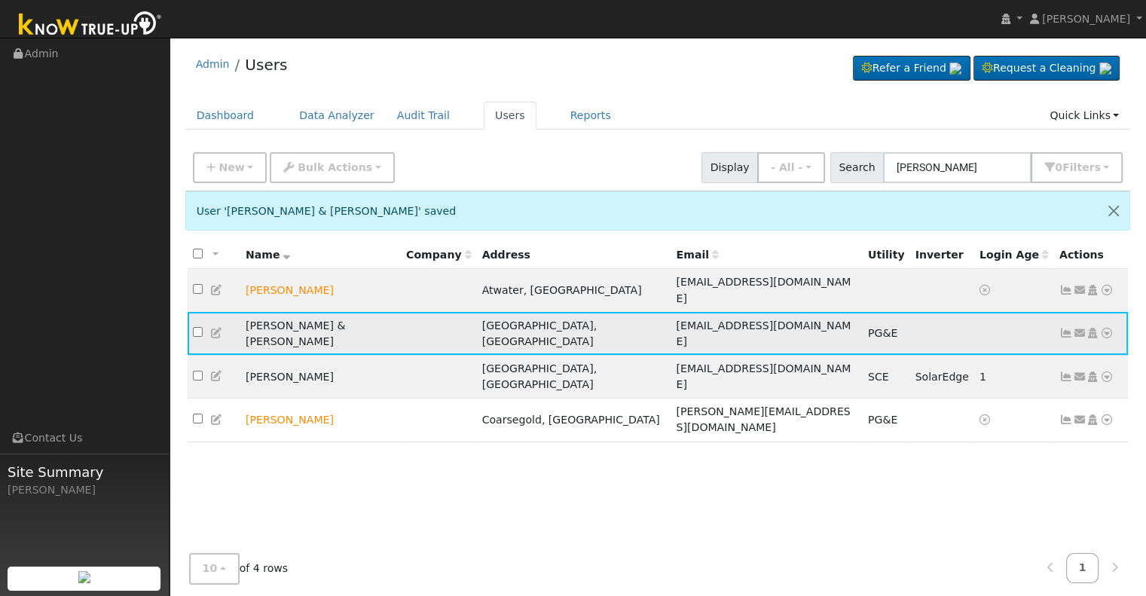
click at [1063, 328] on icon at bounding box center [1067, 333] width 14 height 11
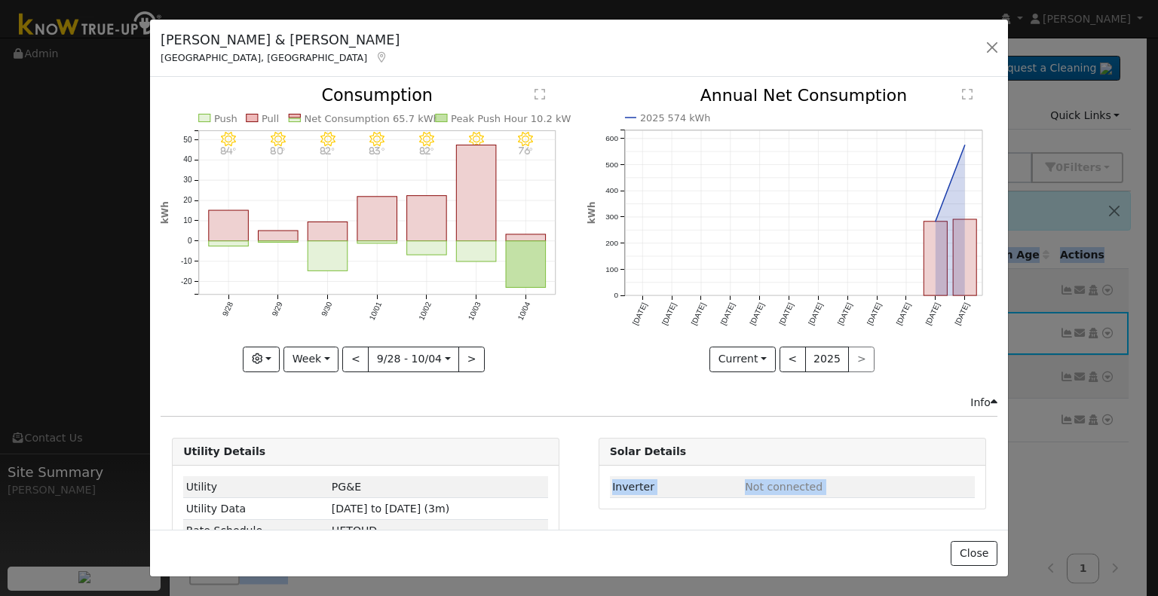
drag, startPoint x: 965, startPoint y: 613, endPoint x: 809, endPoint y: 632, distance: 157.0
click at [809, 595] on html "installed Sherene Boni Sherene Boni Profile My Company Help Center Terms Of Ser…" at bounding box center [579, 330] width 1158 height 660
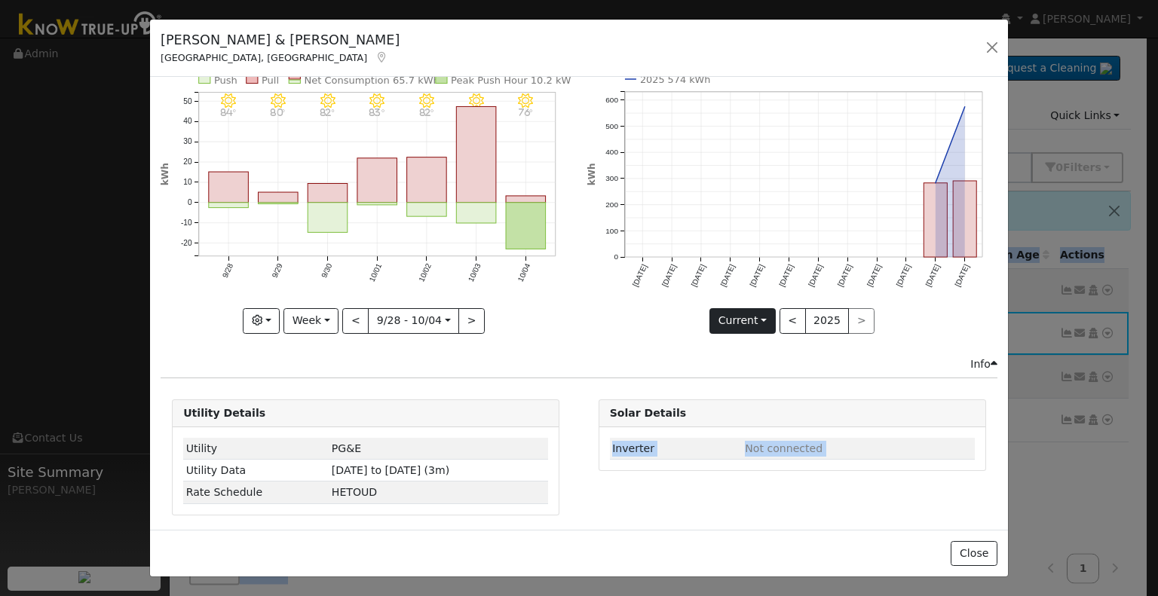
scroll to position [39, 0]
click at [286, 339] on div "10/04 - Clear 76° 10/03 - MostlyClear 73° 10/02 - MostlyClear 82° 10/01 - Clear…" at bounding box center [366, 201] width 426 height 307
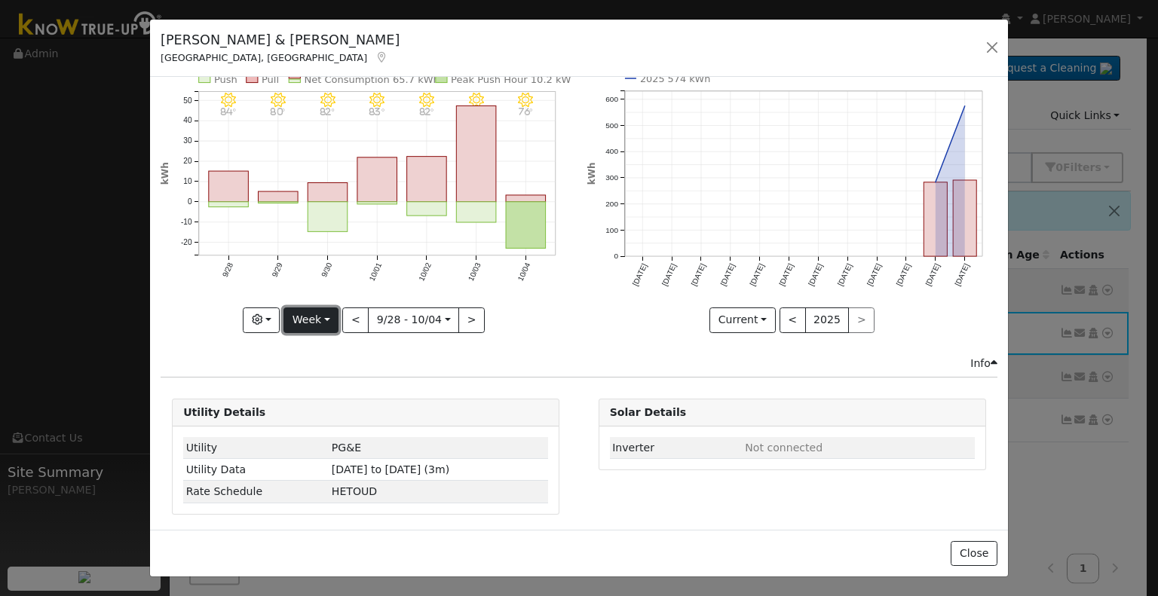
click at [304, 313] on button "Week" at bounding box center [310, 320] width 55 height 26
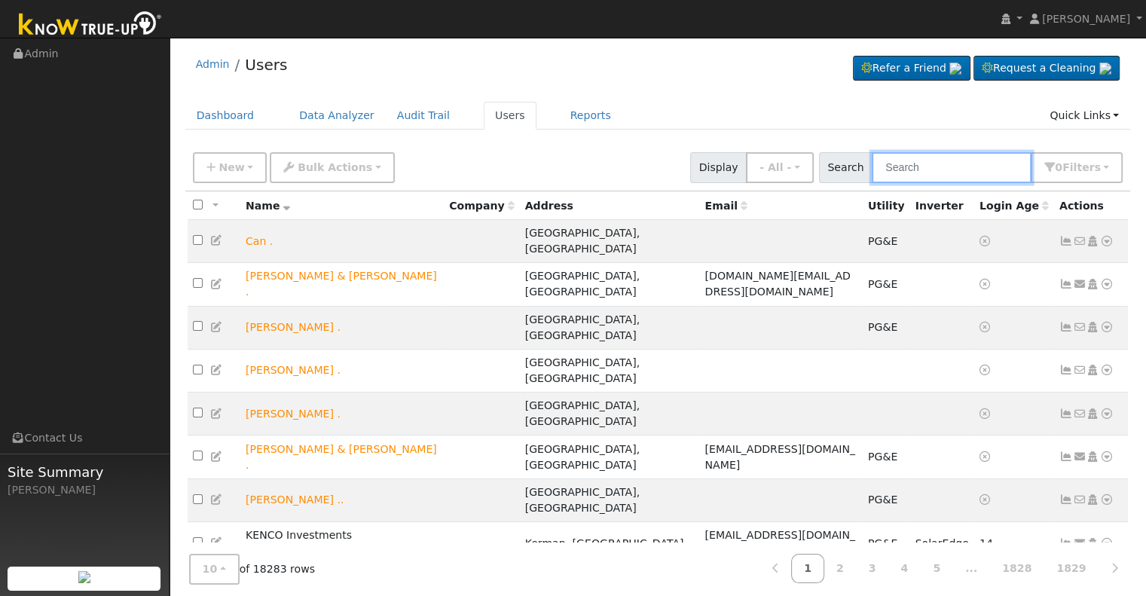
click at [902, 165] on input "text" at bounding box center [952, 167] width 160 height 31
click at [889, 165] on input "[PERSON_NAME]" at bounding box center [952, 167] width 160 height 31
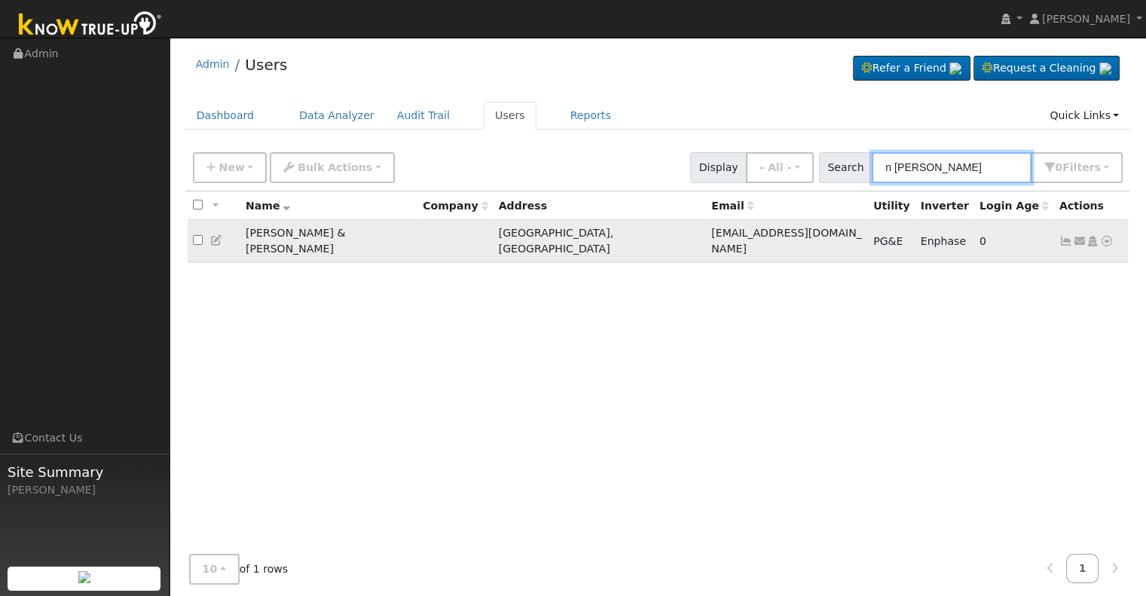
type input "n [PERSON_NAME]"
click at [1003, 237] on td "0" at bounding box center [1014, 241] width 80 height 43
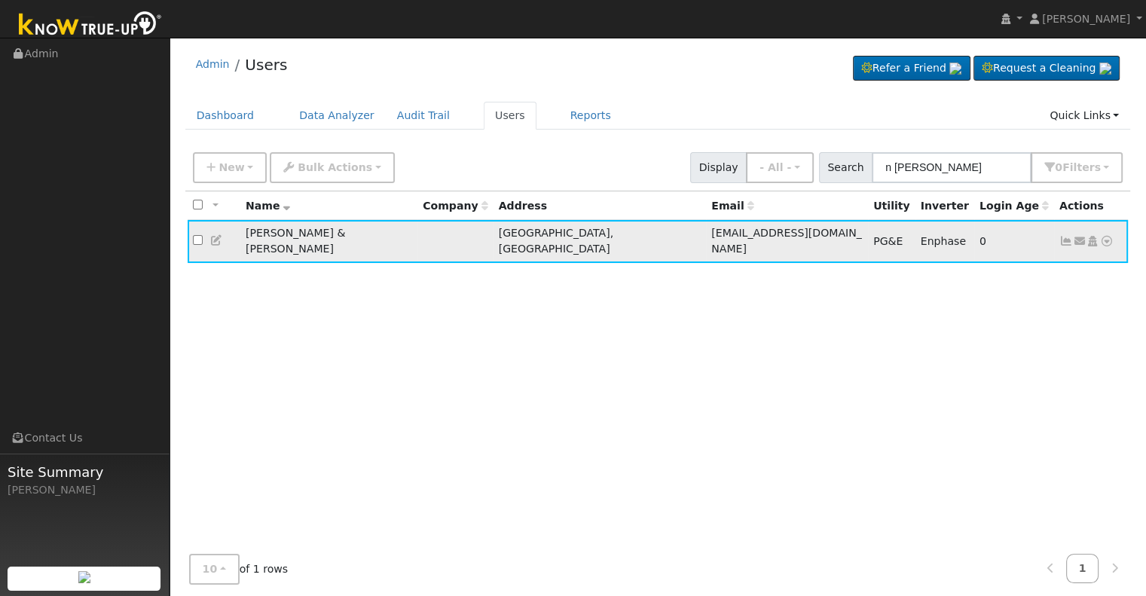
drag, startPoint x: 1046, startPoint y: 243, endPoint x: 1063, endPoint y: 229, distance: 22.0
click at [1063, 229] on tr "[PERSON_NAME] & [PERSON_NAME] Fresno, CA [EMAIL_ADDRESS][DOMAIN_NAME] PG&E Enph…" at bounding box center [658, 241] width 941 height 43
click at [1067, 236] on icon at bounding box center [1067, 241] width 14 height 11
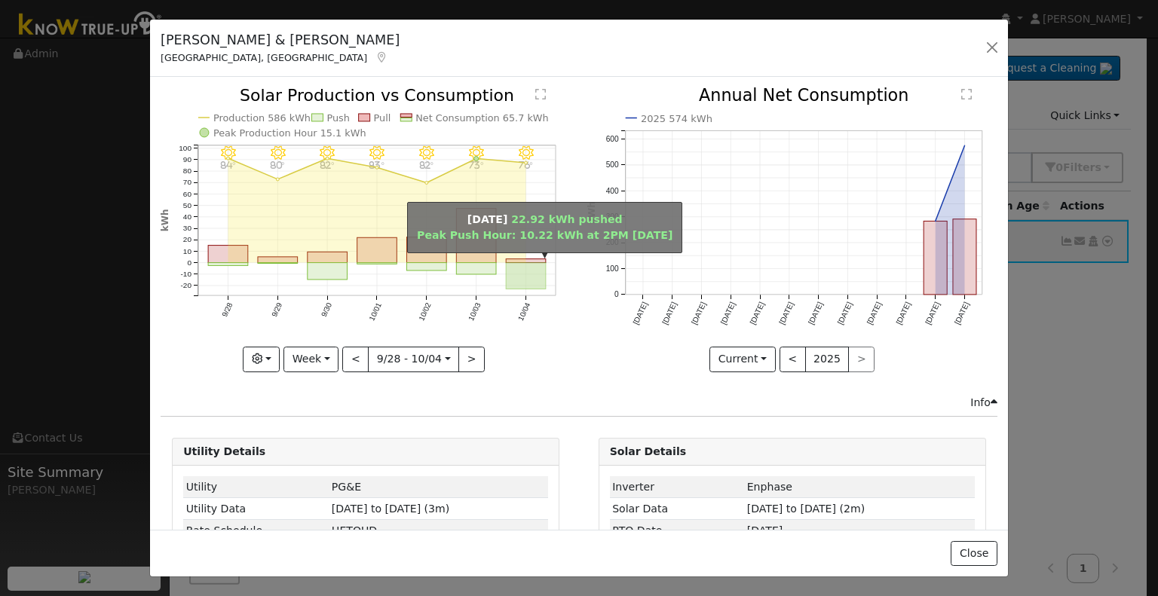
click at [518, 269] on rect "onclick=""" at bounding box center [526, 276] width 40 height 26
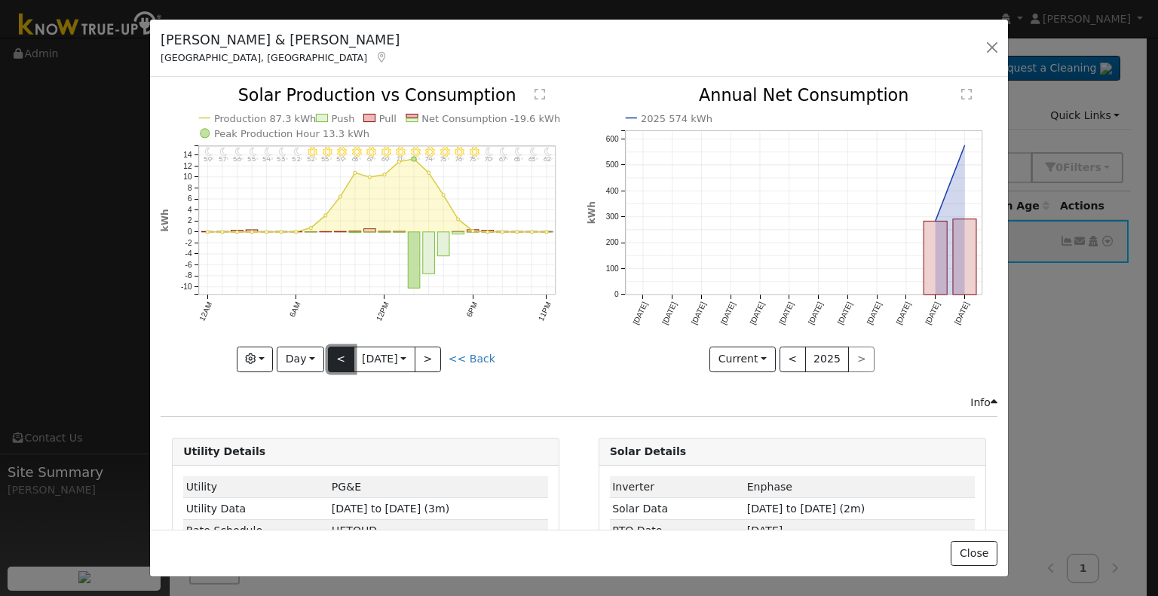
click at [338, 349] on button "<" at bounding box center [341, 360] width 26 height 26
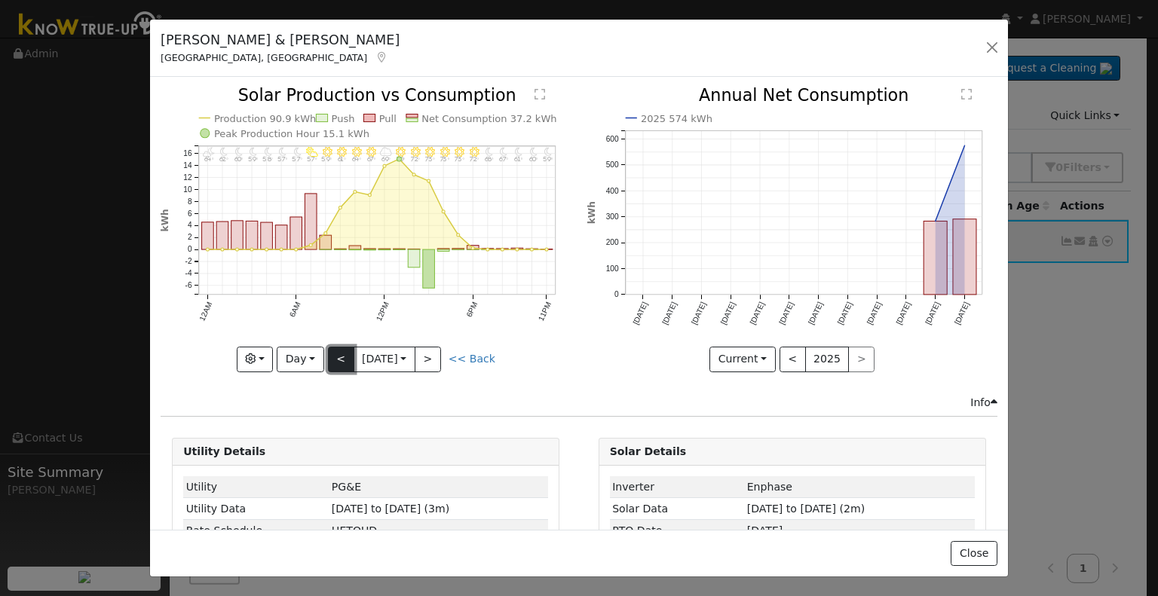
click at [338, 360] on button "<" at bounding box center [341, 360] width 26 height 26
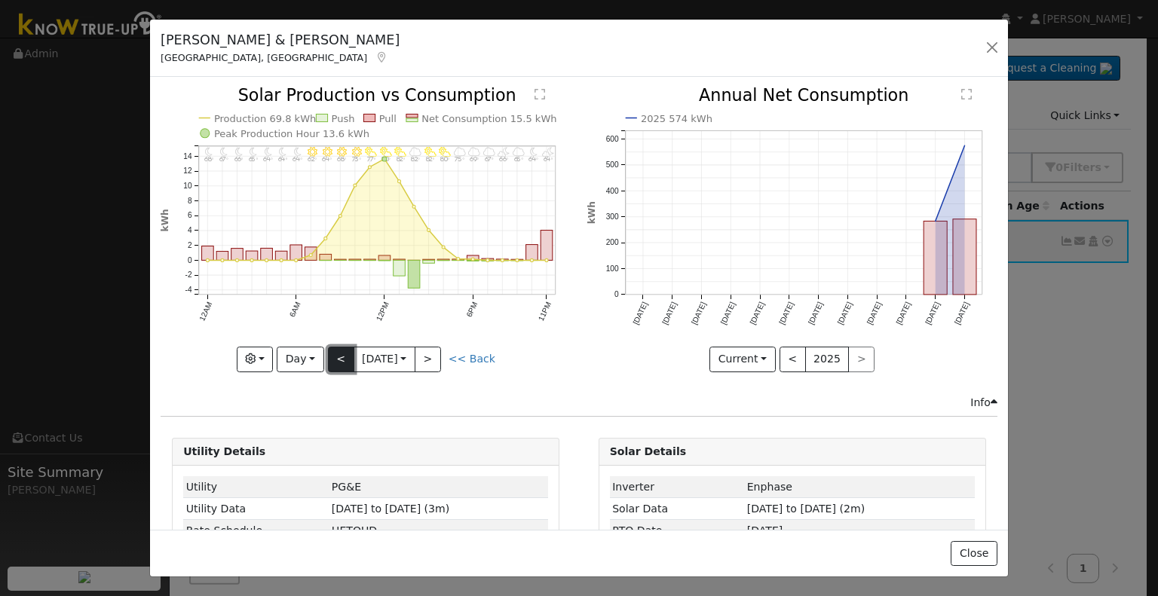
click at [338, 360] on button "<" at bounding box center [341, 360] width 26 height 26
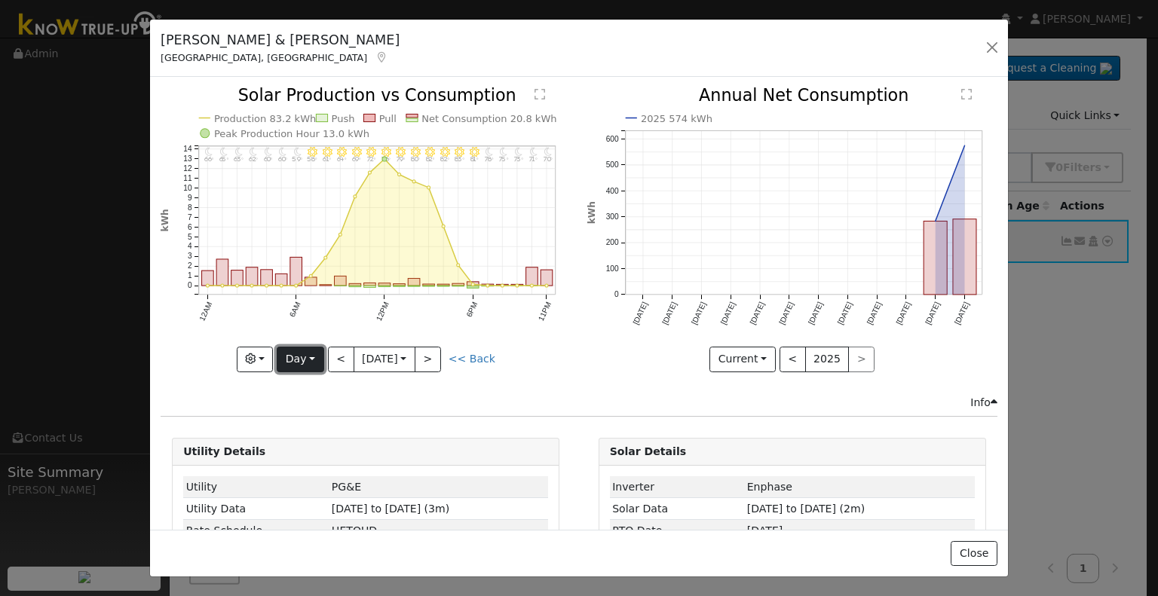
click at [286, 359] on button "Day" at bounding box center [300, 360] width 47 height 26
click at [313, 429] on link "Month" at bounding box center [329, 431] width 105 height 21
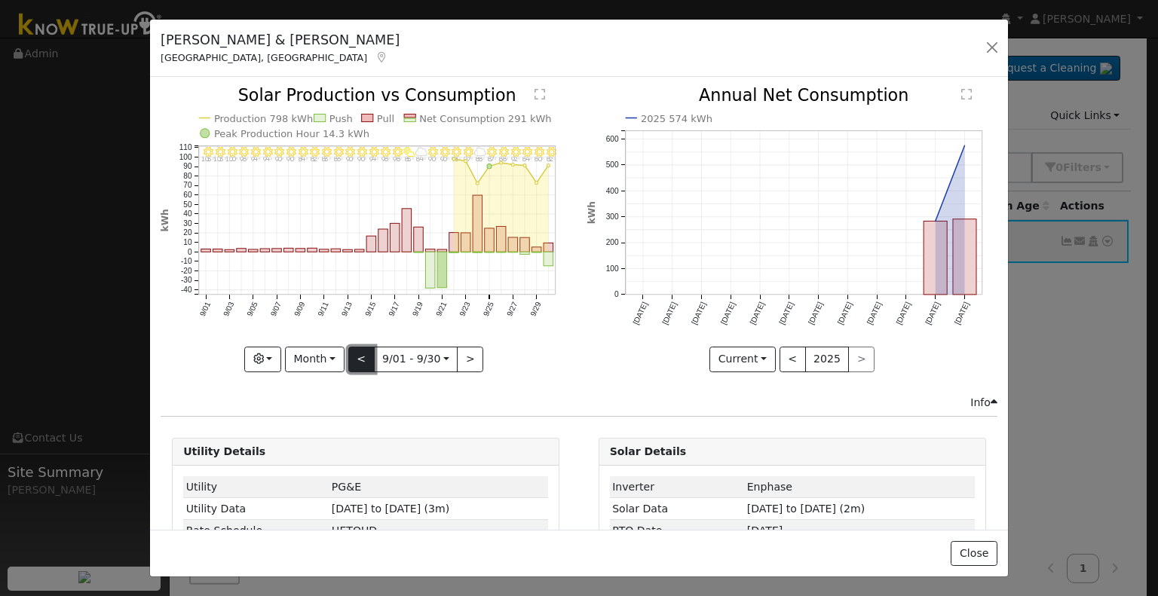
click at [361, 361] on button "<" at bounding box center [361, 360] width 26 height 26
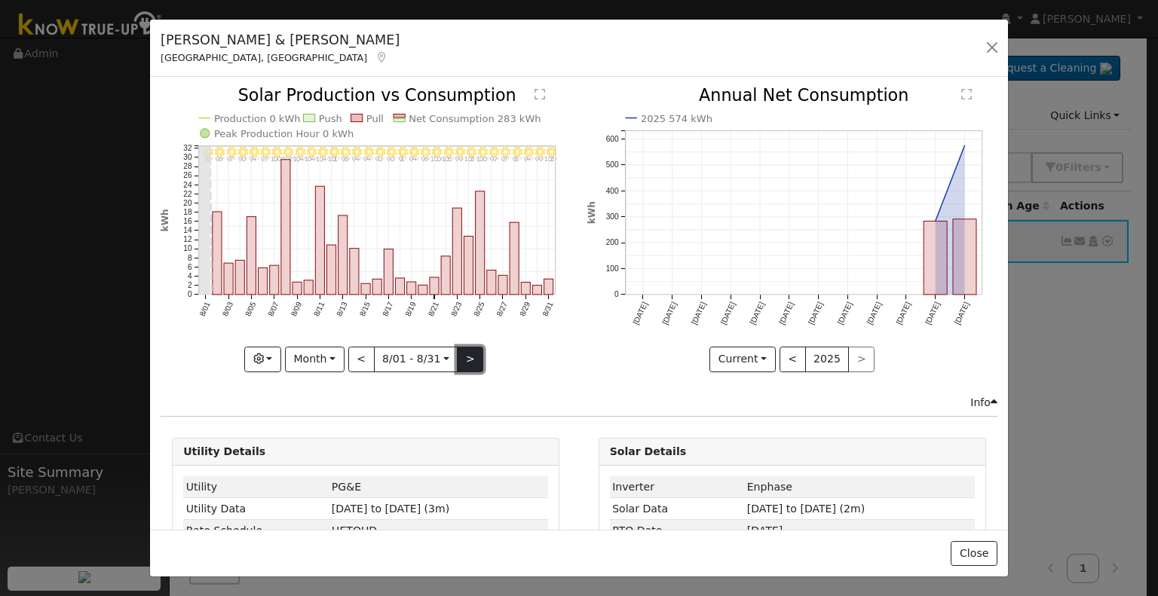
click at [465, 356] on button ">" at bounding box center [470, 360] width 26 height 26
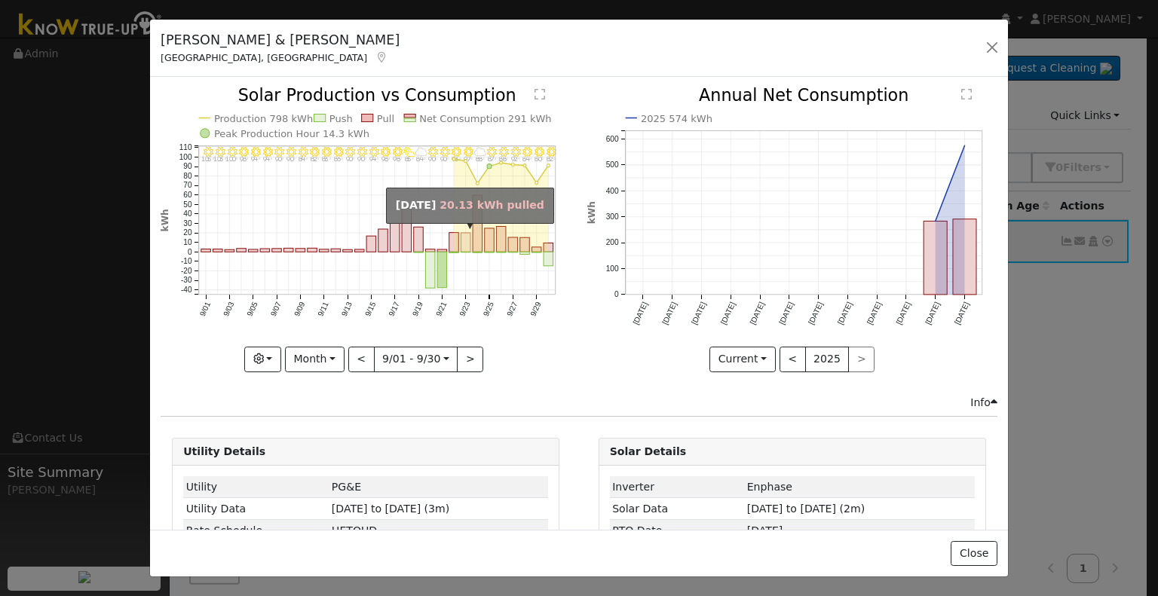
click at [463, 233] on rect "onclick=""" at bounding box center [466, 242] width 10 height 19
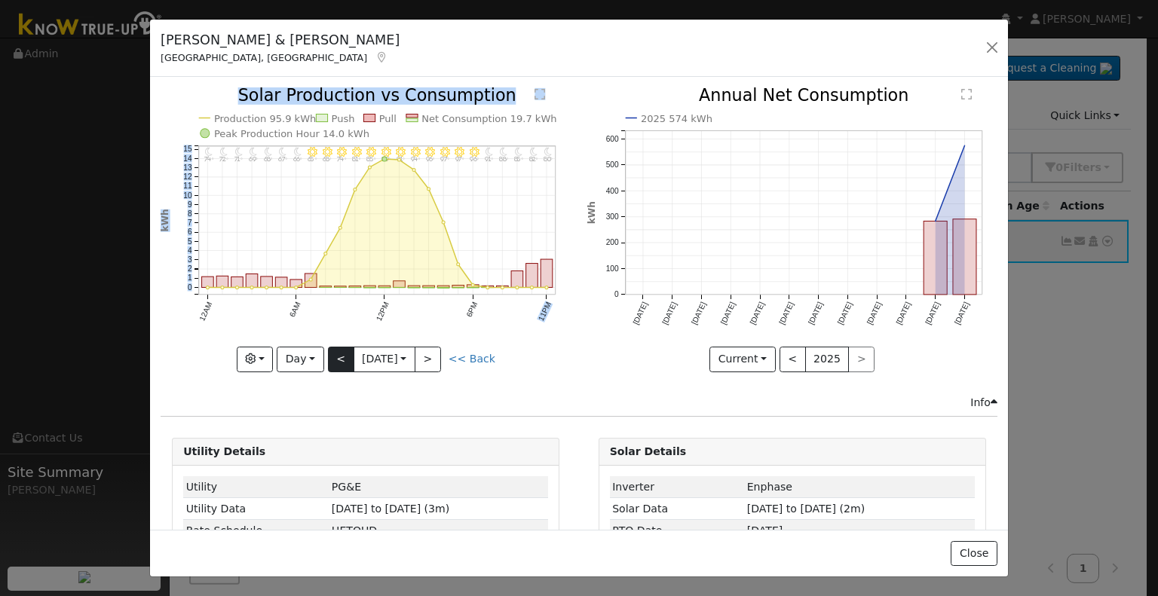
drag, startPoint x: 463, startPoint y: 232, endPoint x: 335, endPoint y: 355, distance: 176.9
click at [335, 355] on div "11PM - Clear 80° 10PM - Clear 82° 9PM - Clear 85° 8PM - Clear 88° 7PM - Clear 9…" at bounding box center [366, 229] width 410 height 284
click at [335, 355] on button "<" at bounding box center [341, 360] width 26 height 26
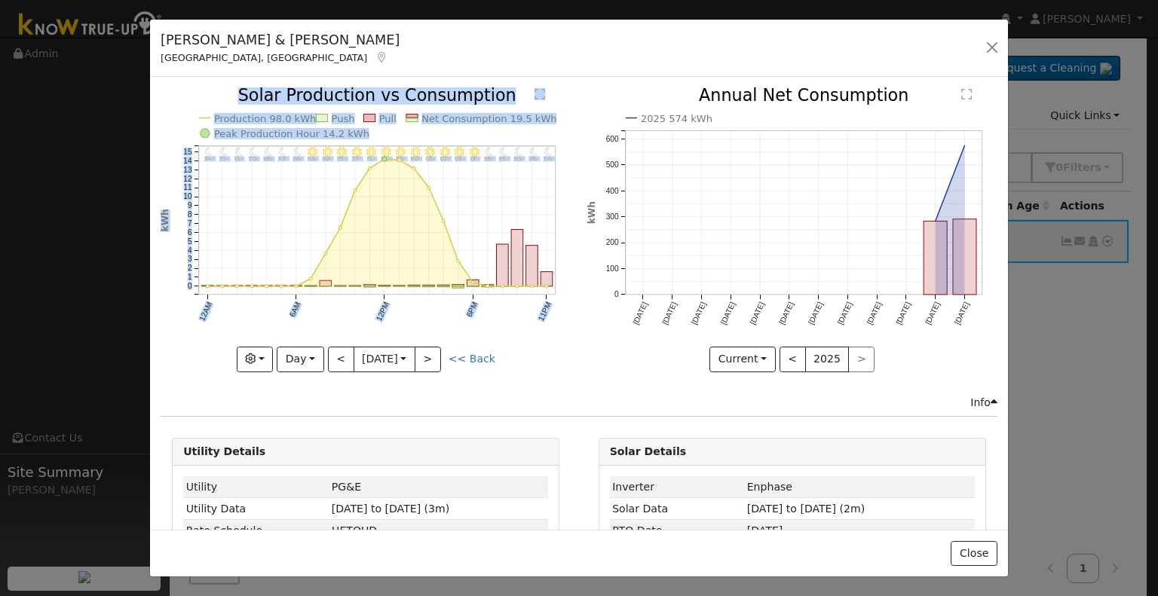
click at [558, 64] on div "[PERSON_NAME] & [PERSON_NAME] Fresno, [GEOGRAPHIC_DATA] Default Account Default…" at bounding box center [579, 49] width 858 height 58
click at [645, 63] on div "[PERSON_NAME] & [PERSON_NAME] Fresno, [GEOGRAPHIC_DATA] Default Account Default…" at bounding box center [579, 49] width 858 height 58
click at [304, 363] on button "Day" at bounding box center [300, 360] width 47 height 26
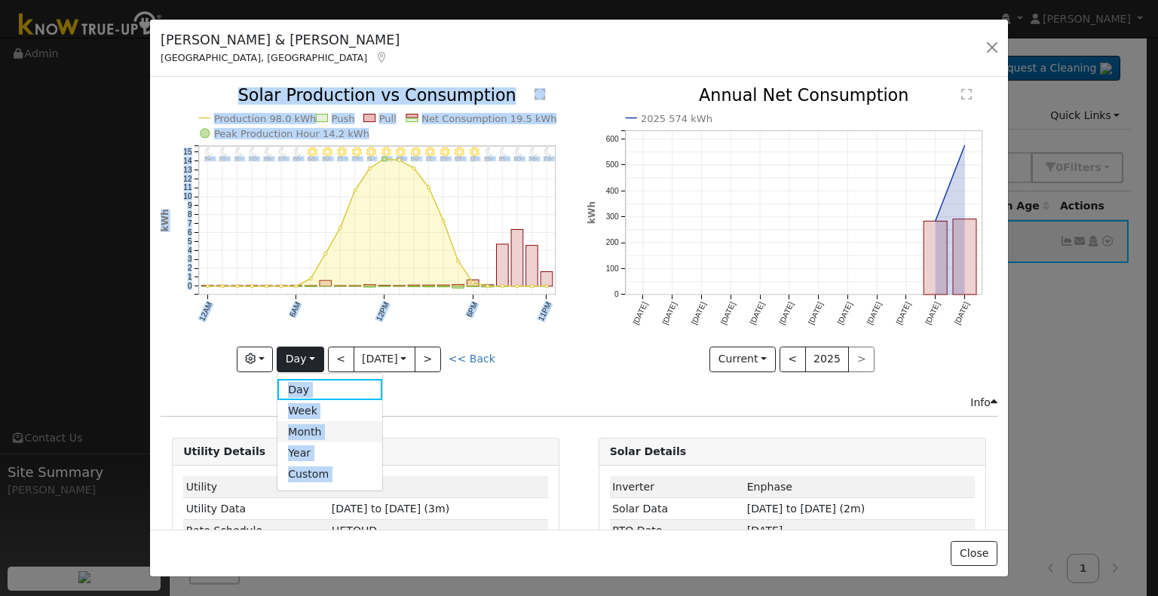
click at [323, 423] on link "Month" at bounding box center [329, 431] width 105 height 21
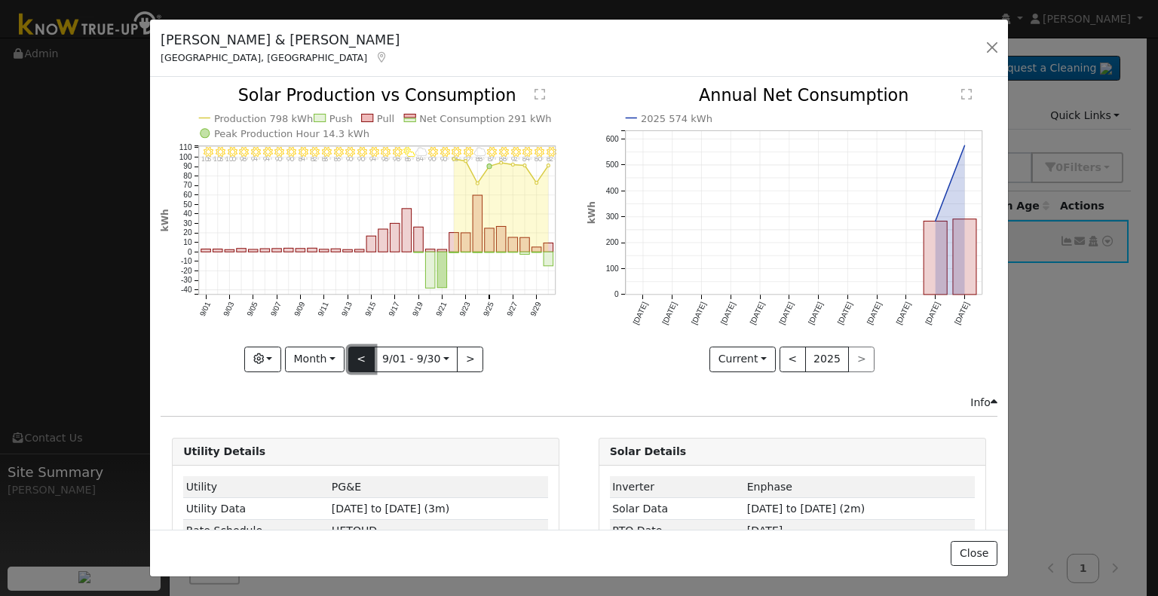
click at [359, 350] on button "<" at bounding box center [361, 360] width 26 height 26
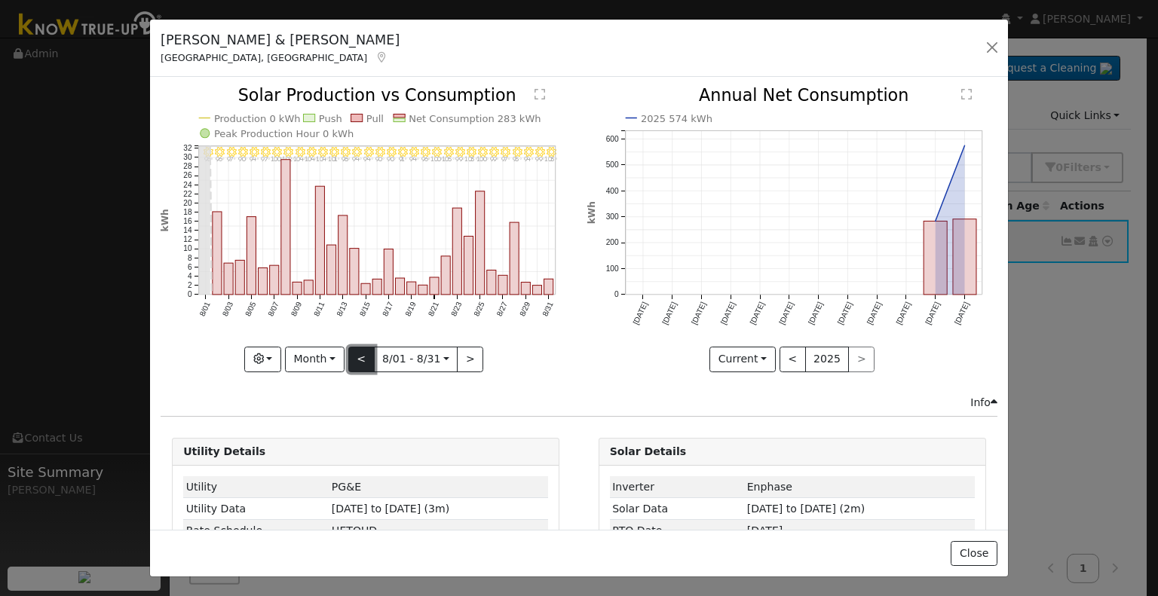
click at [361, 351] on button "<" at bounding box center [361, 360] width 26 height 26
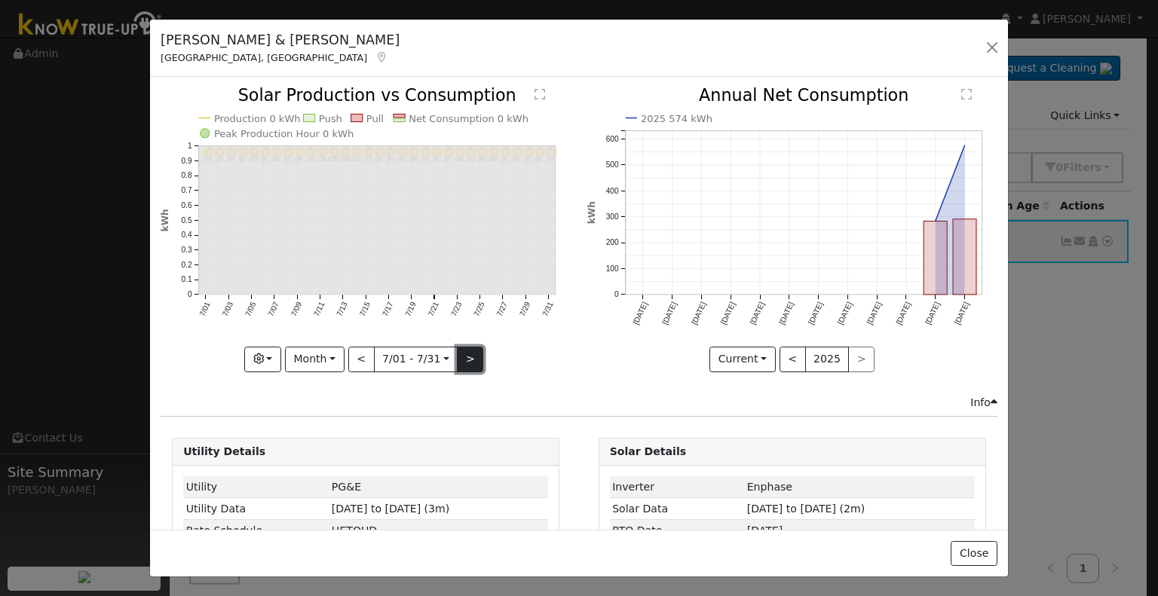
click at [467, 359] on button ">" at bounding box center [470, 360] width 26 height 26
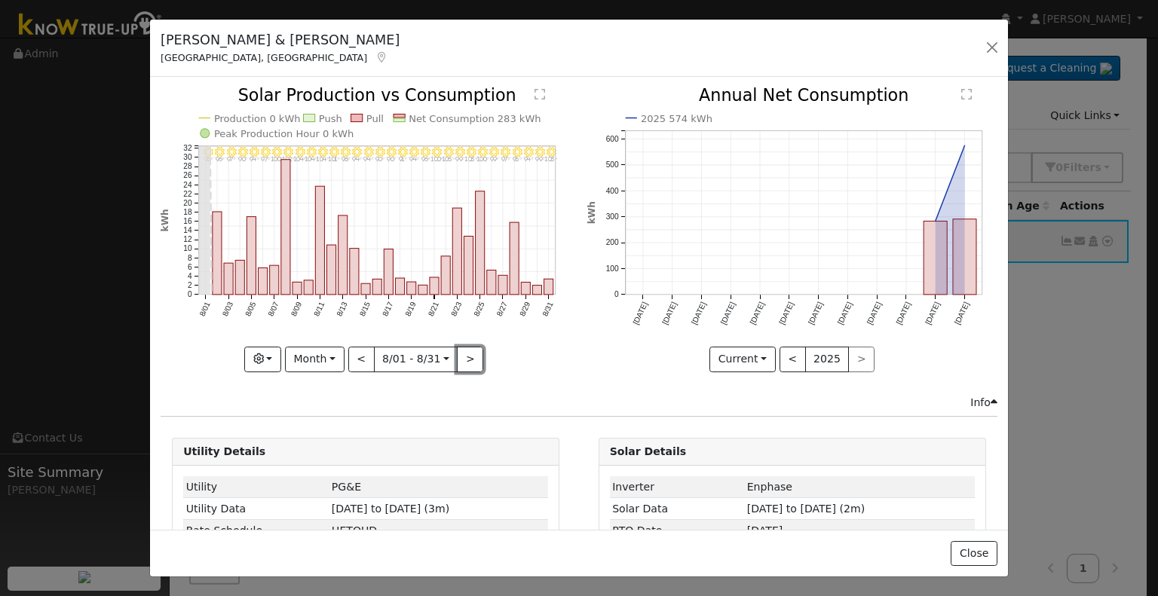
drag, startPoint x: 467, startPoint y: 359, endPoint x: 410, endPoint y: 245, distance: 127.4
click at [410, 245] on div "8/31 - Clear 103° 8/30 - Clear 99° 8/29 - Clear 94° 8/28 - Clear 95° 8/27 - Cle…" at bounding box center [366, 229] width 410 height 284
click at [469, 353] on button ">" at bounding box center [470, 360] width 26 height 26
type input "[DATE]"
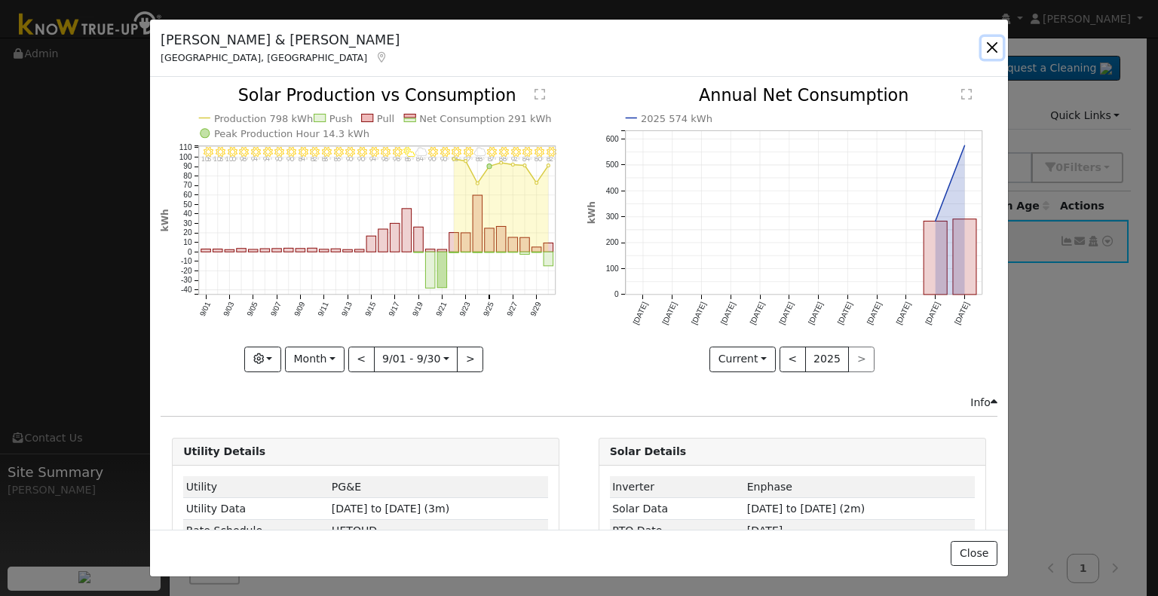
click at [999, 43] on button "button" at bounding box center [991, 47] width 21 height 21
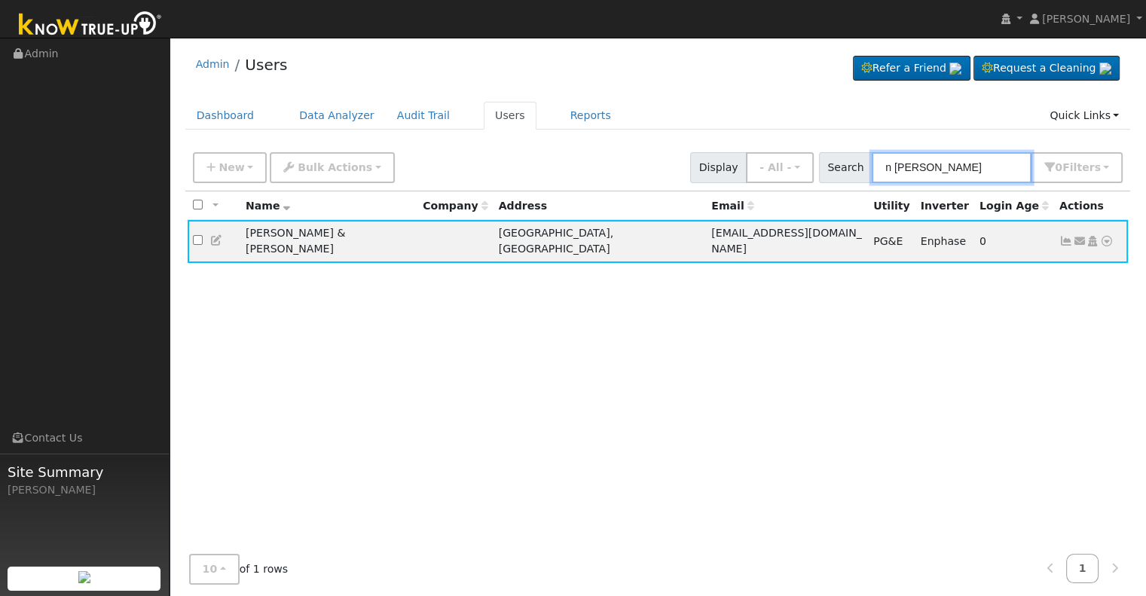
drag, startPoint x: 989, startPoint y: 164, endPoint x: 849, endPoint y: 154, distance: 140.5
click at [849, 154] on div "Search n [PERSON_NAME] 0 Filter s Role Show - All - Show Leads Admin Billing Ad…" at bounding box center [971, 167] width 304 height 31
paste input "[PERSON_NAME] and [PERSON_NAME]"
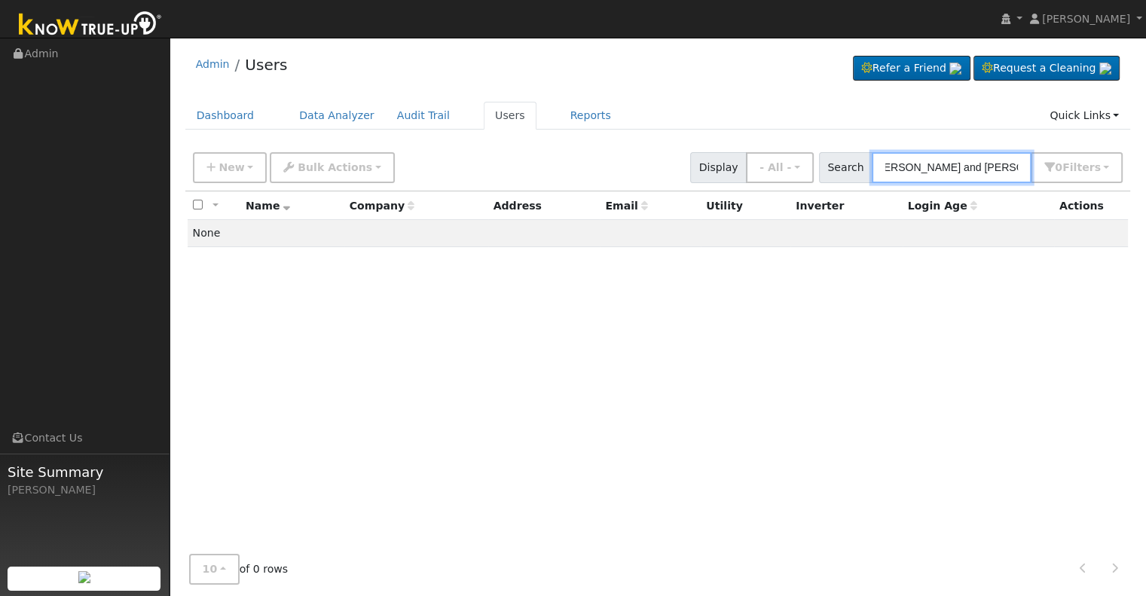
click at [975, 165] on input "[PERSON_NAME] and [PERSON_NAME]" at bounding box center [952, 167] width 160 height 31
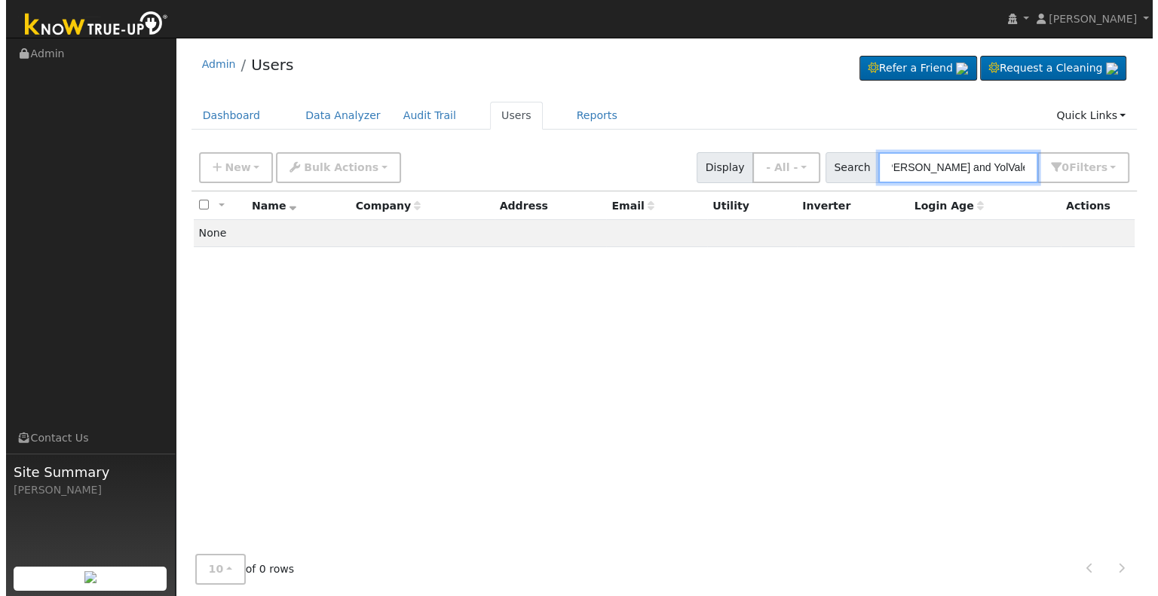
scroll to position [0, 0]
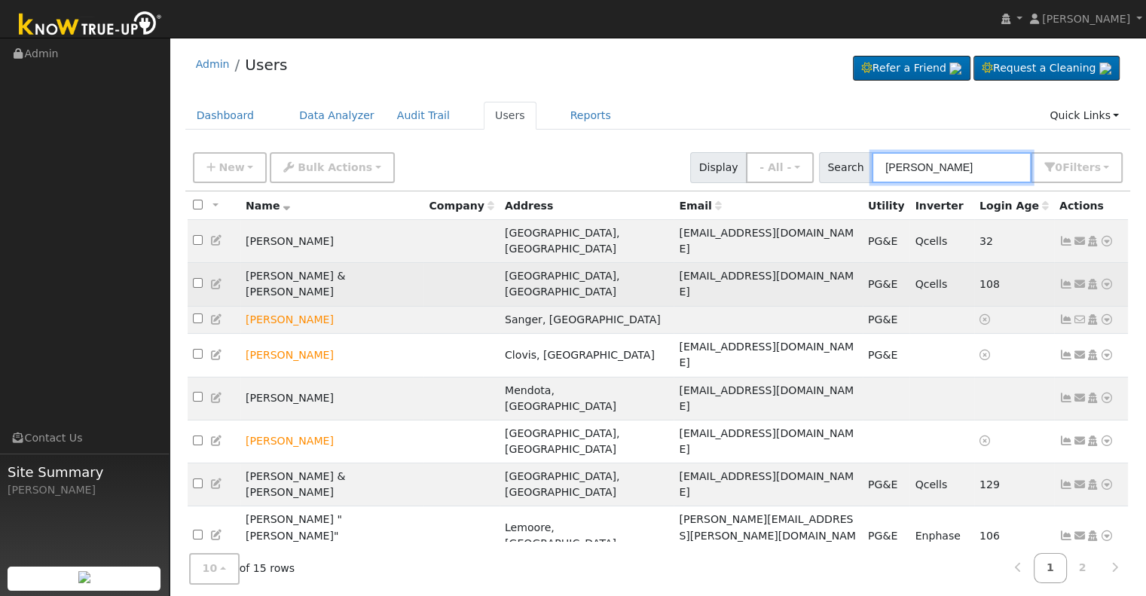
type input "[PERSON_NAME]"
click at [1066, 279] on icon at bounding box center [1067, 284] width 14 height 11
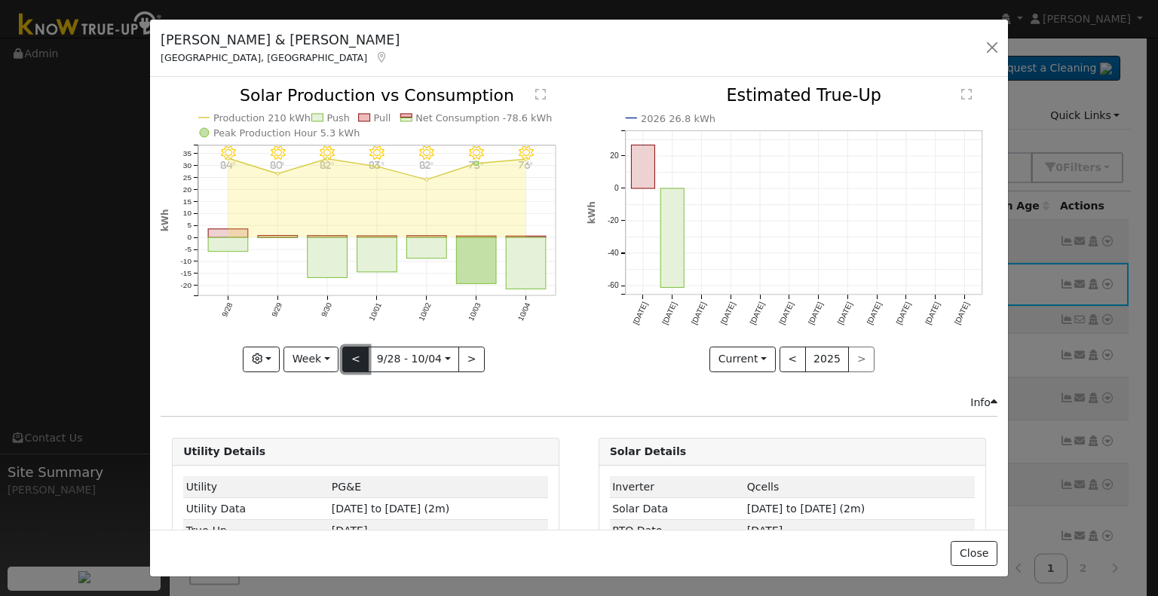
click at [347, 356] on button "<" at bounding box center [355, 360] width 26 height 26
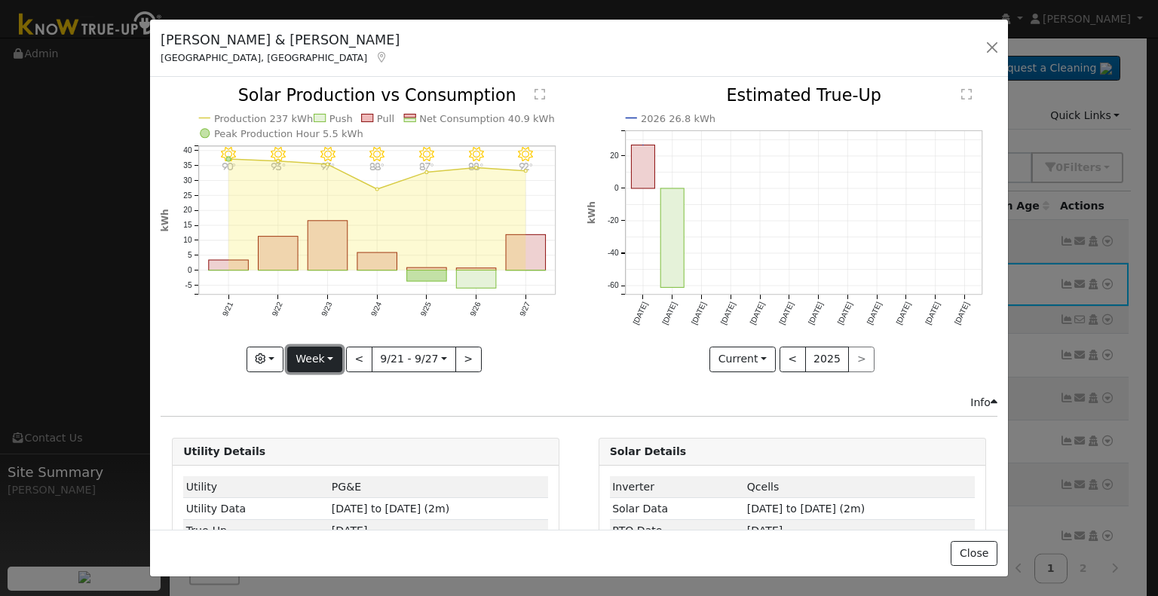
click at [315, 356] on button "Week" at bounding box center [314, 360] width 55 height 26
click at [320, 445] on link "Year" at bounding box center [340, 452] width 105 height 21
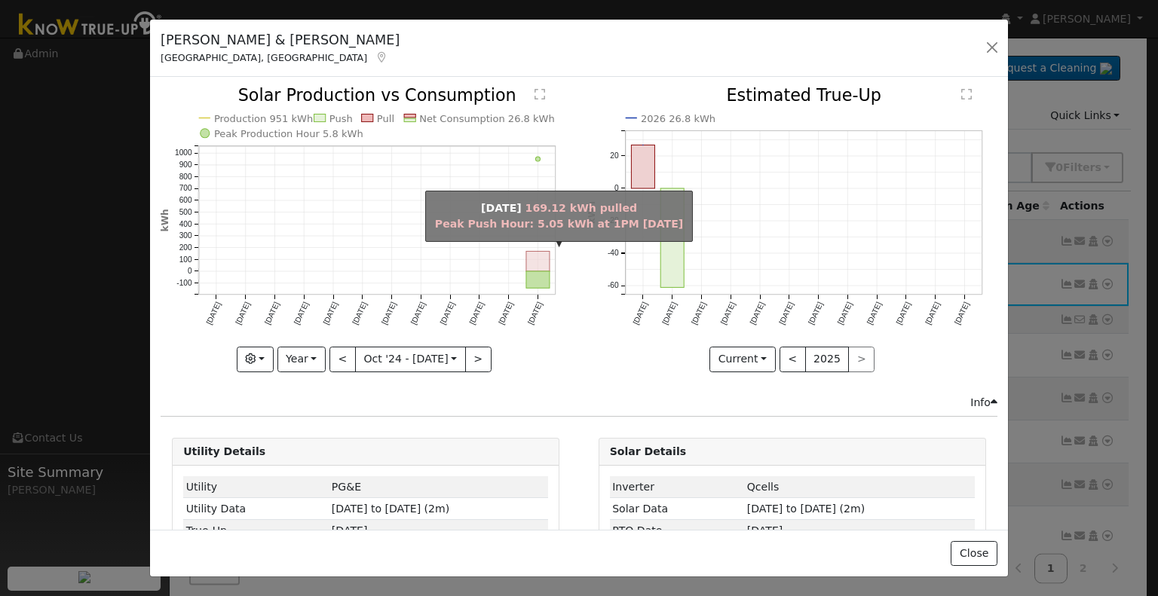
click at [534, 259] on rect "onclick=""" at bounding box center [537, 262] width 23 height 20
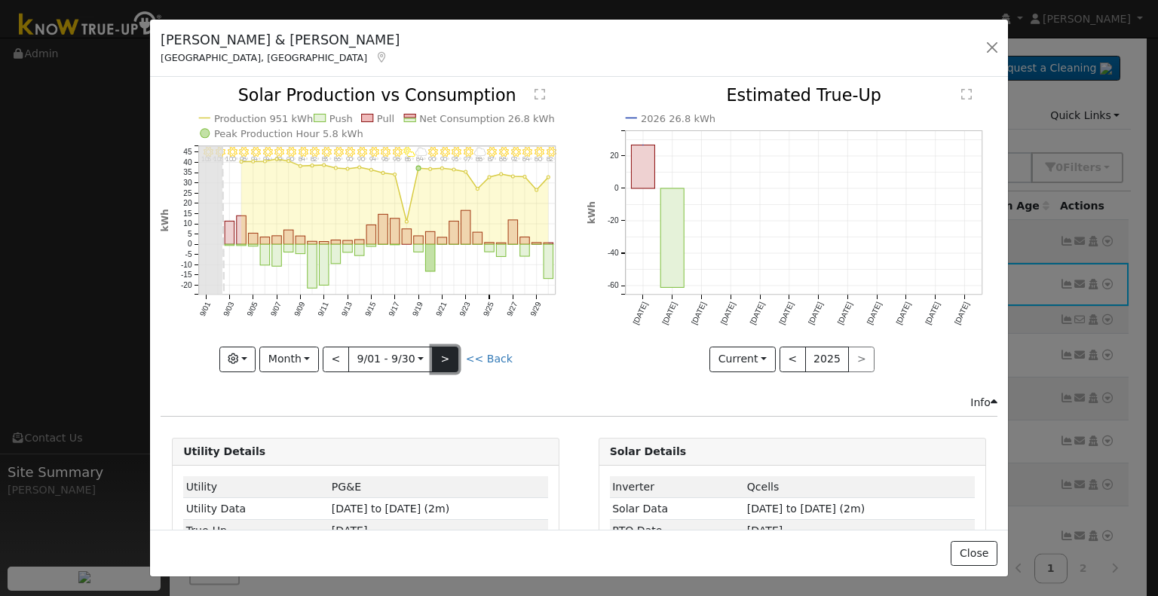
click at [445, 357] on button ">" at bounding box center [445, 360] width 26 height 26
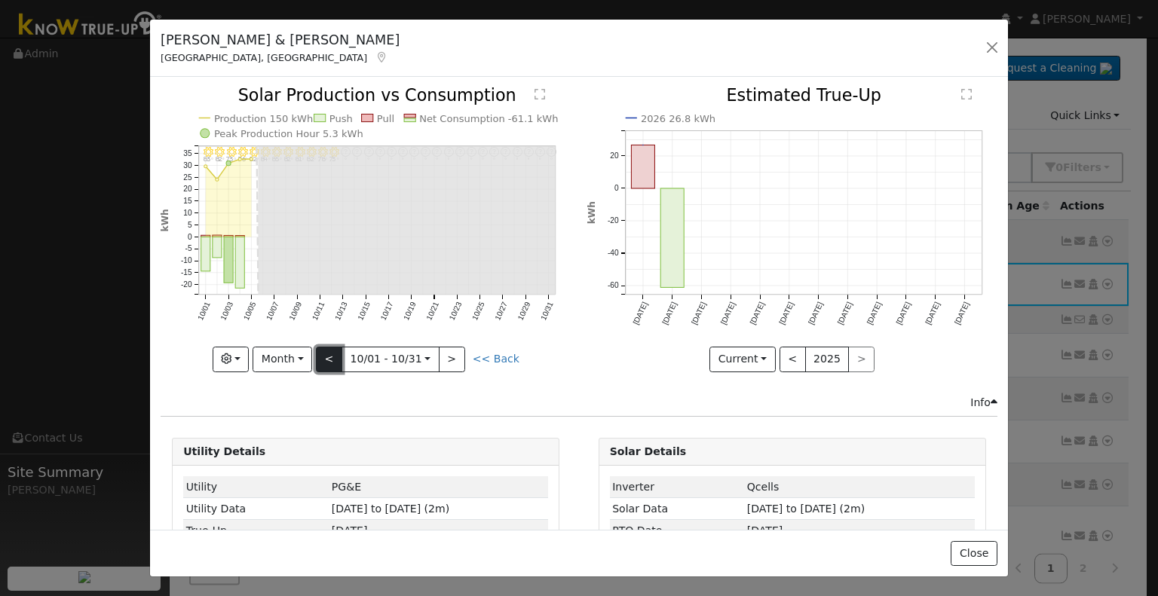
click at [335, 358] on button "<" at bounding box center [329, 360] width 26 height 26
type input "[DATE]"
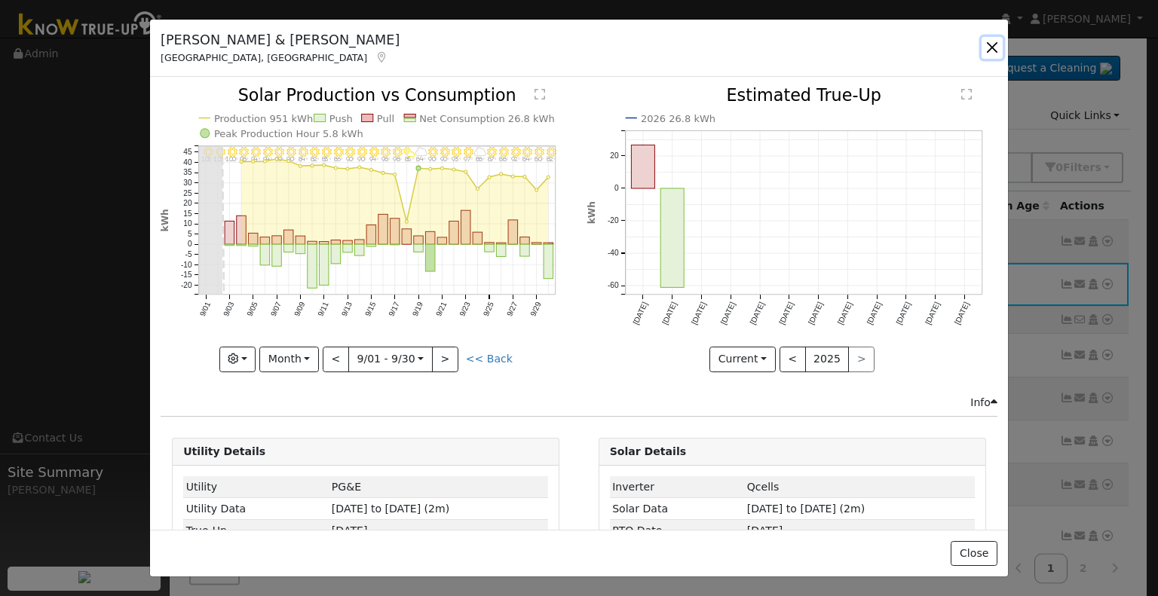
click at [990, 49] on button "button" at bounding box center [991, 47] width 21 height 21
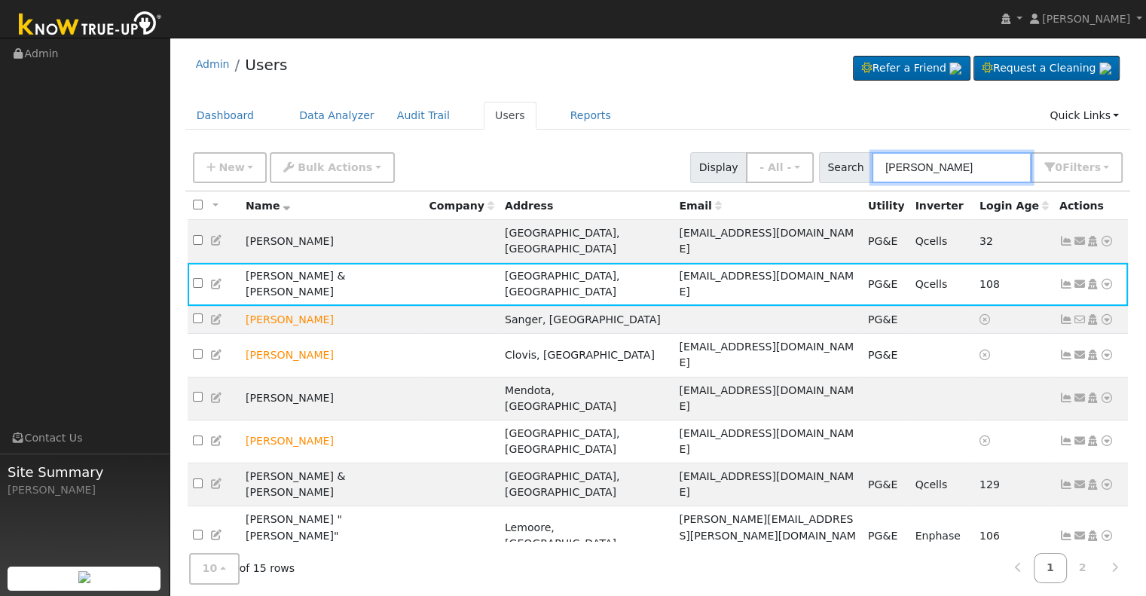
drag, startPoint x: 989, startPoint y: 171, endPoint x: 839, endPoint y: 159, distance: 150.4
click at [839, 159] on div "Search [PERSON_NAME] 0 Filter s Role Show - All - Show Leads Admin Billing Admi…" at bounding box center [971, 167] width 304 height 31
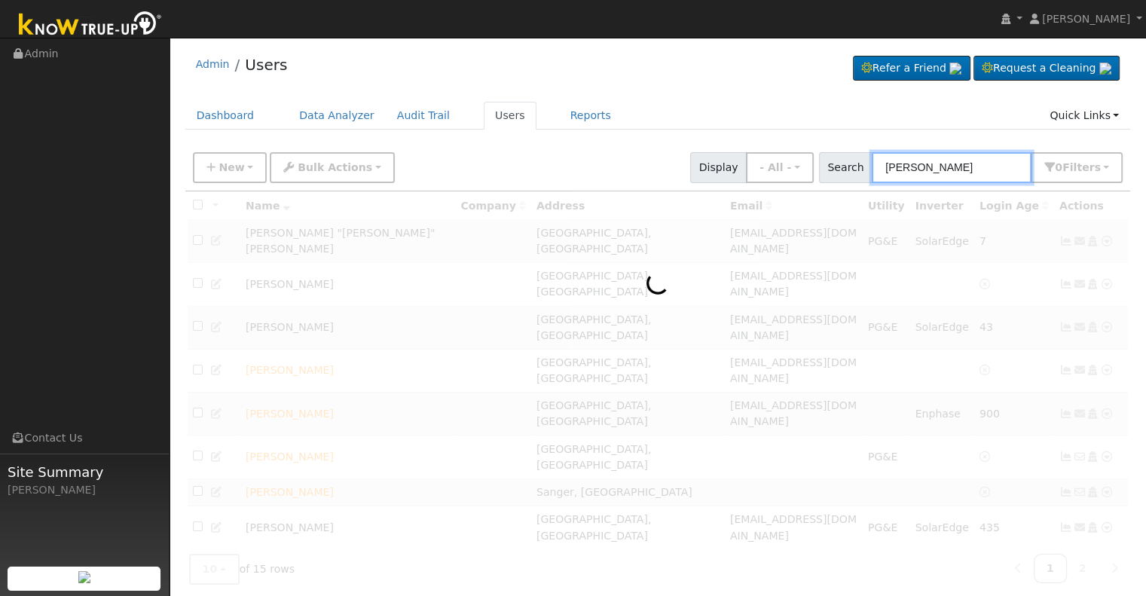
click at [886, 162] on input "[PERSON_NAME]" at bounding box center [952, 167] width 160 height 31
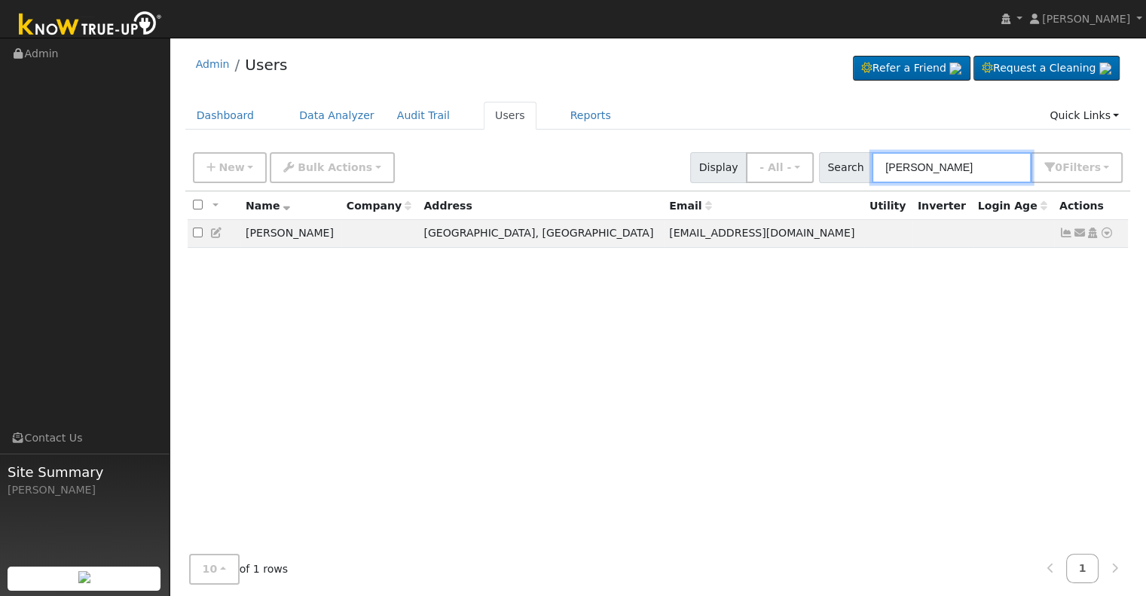
drag, startPoint x: 977, startPoint y: 174, endPoint x: 840, endPoint y: 168, distance: 136.5
click at [840, 168] on div "Search [PERSON_NAME] 0 Filter s Role Show - All - Show Leads Admin Billing Admi…" at bounding box center [971, 167] width 304 height 31
paste input "[PERSON_NAME]"
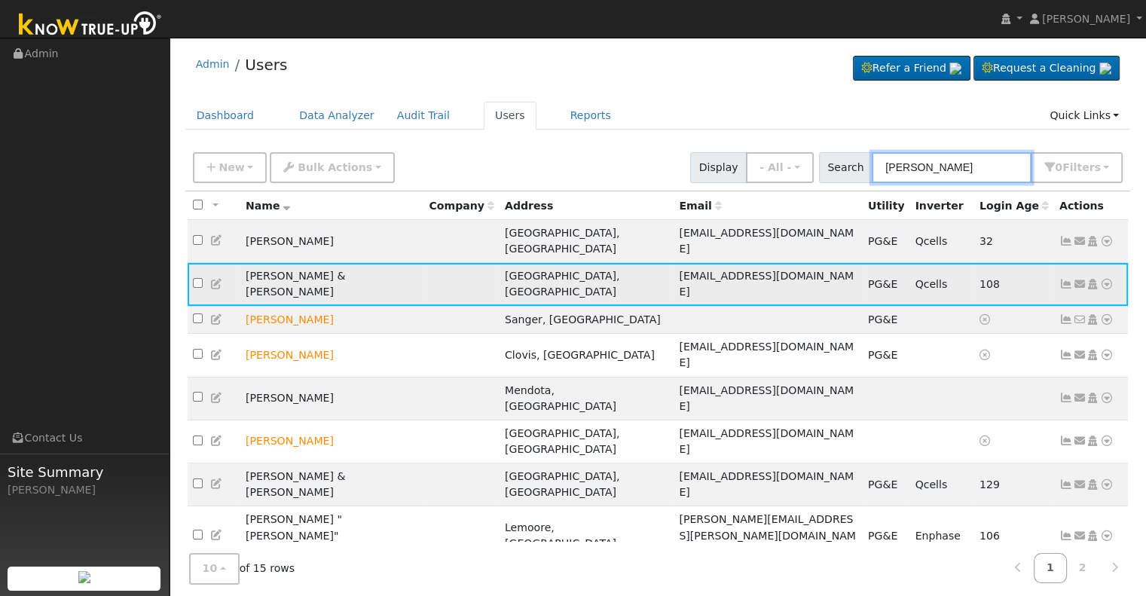
type input "[PERSON_NAME]"
click at [1061, 279] on icon at bounding box center [1067, 284] width 14 height 11
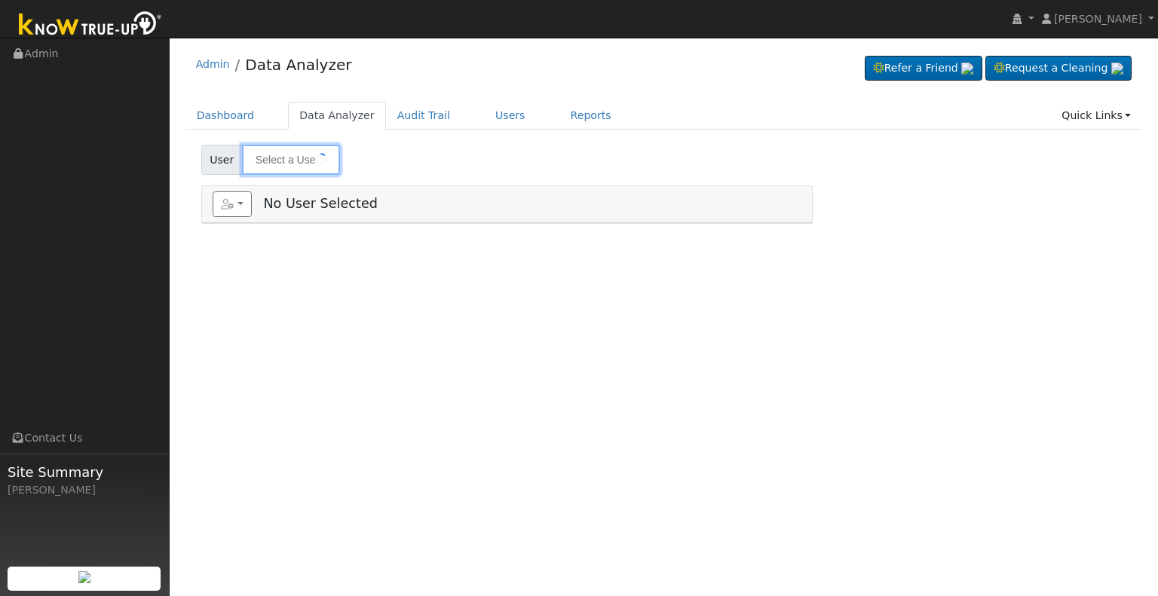
type input "[PERSON_NAME][GEOGRAPHIC_DATA]"
